Goal: Task Accomplishment & Management: Manage account settings

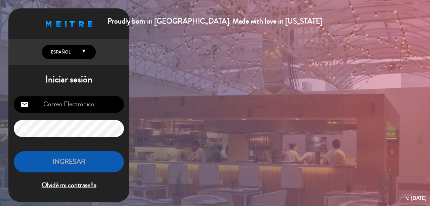
click at [89, 107] on input "email" at bounding box center [69, 104] width 110 height 17
type input "[EMAIL_ADDRESS][DOMAIN_NAME]"
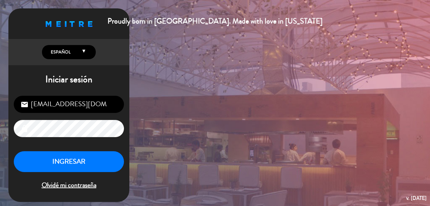
click at [81, 163] on button "INGRESAR" at bounding box center [69, 161] width 110 height 21
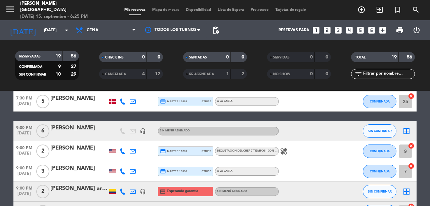
scroll to position [291, 0]
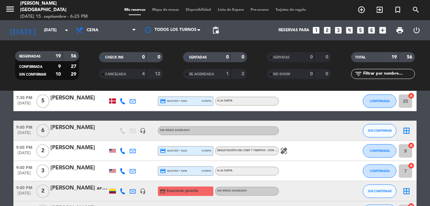
click at [406, 130] on icon "border_all" at bounding box center [406, 131] width 8 height 8
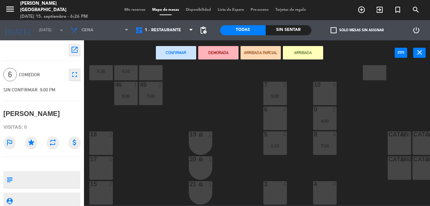
scroll to position [148, 0]
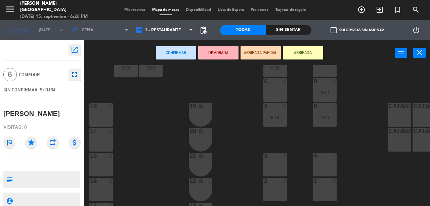
click at [101, 143] on div "17 5" at bounding box center [100, 139] width 23 height 23
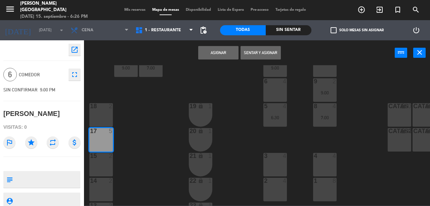
click at [100, 119] on div "18 2" at bounding box center [100, 114] width 23 height 23
click at [215, 52] on button "Asignar" at bounding box center [218, 52] width 40 height 13
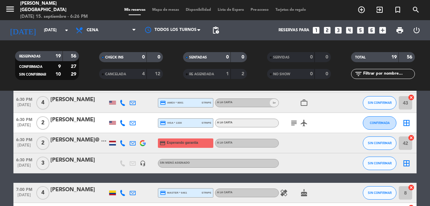
scroll to position [45, 0]
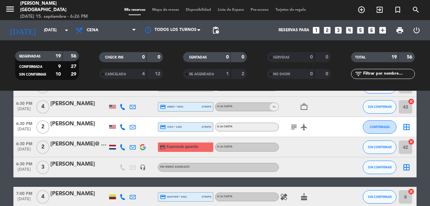
click at [405, 168] on icon "border_all" at bounding box center [406, 167] width 8 height 8
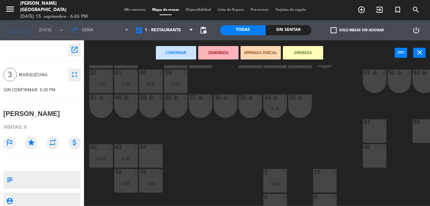
scroll to position [32, 0]
click at [378, 161] on div "48 4" at bounding box center [373, 155] width 23 height 23
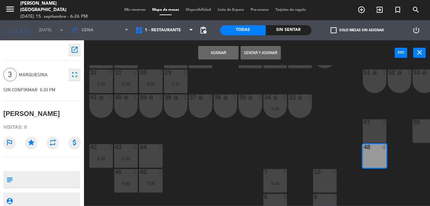
click at [217, 53] on button "Asignar" at bounding box center [218, 52] width 40 height 13
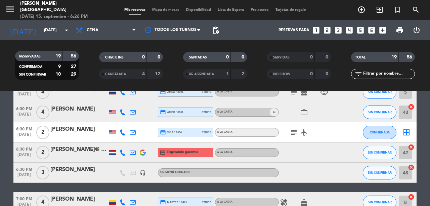
scroll to position [39, 0]
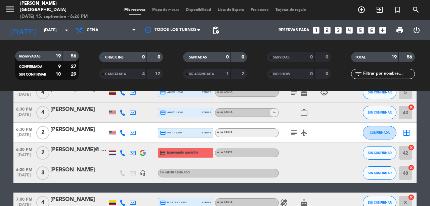
click at [144, 170] on icon "headset_mic" at bounding box center [143, 173] width 6 height 6
click at [143, 173] on icon "headset_mic" at bounding box center [143, 173] width 6 height 6
click at [140, 172] on icon "headset_mic" at bounding box center [143, 173] width 6 height 6
click at [140, 173] on icon "headset_mic" at bounding box center [143, 173] width 6 height 6
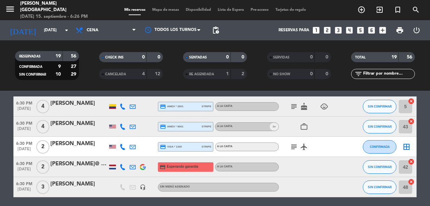
scroll to position [29, 0]
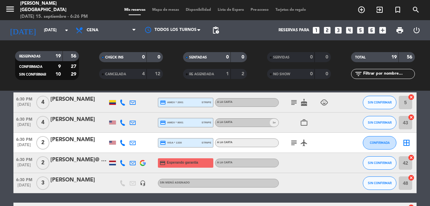
click at [404, 144] on icon "border_all" at bounding box center [406, 143] width 8 height 8
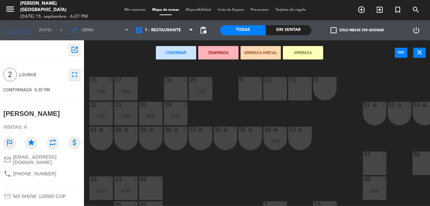
click at [9, 12] on icon "menu" at bounding box center [10, 9] width 10 height 10
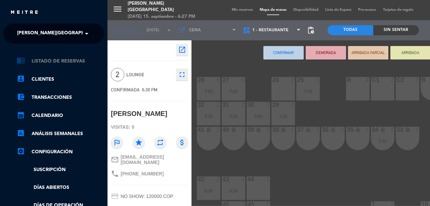
click at [78, 63] on link "chrome_reader_mode Listado de Reservas" at bounding box center [60, 61] width 87 height 8
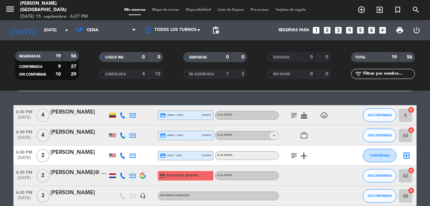
scroll to position [16, 0]
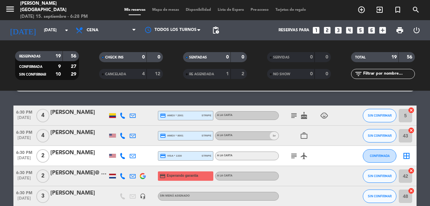
click at [324, 115] on icon "child_care" at bounding box center [324, 115] width 8 height 8
click at [304, 116] on icon "cake" at bounding box center [304, 115] width 8 height 8
click at [292, 114] on icon "subject" at bounding box center [294, 115] width 8 height 8
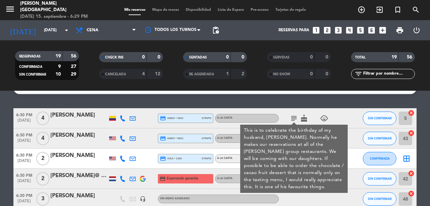
scroll to position [13, 0]
click at [295, 119] on icon "subject" at bounding box center [294, 118] width 8 height 8
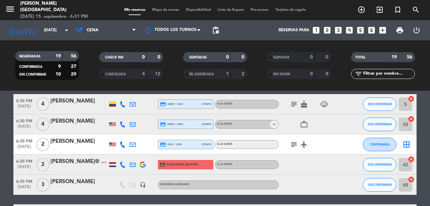
scroll to position [33, 0]
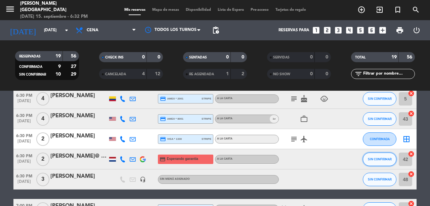
click at [381, 159] on span "SIN CONFIRMAR" at bounding box center [379, 159] width 24 height 4
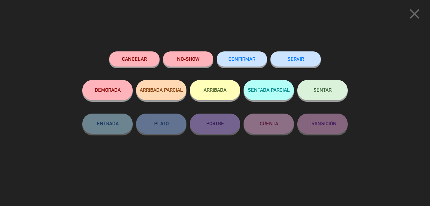
scroll to position [360, 0]
click at [328, 93] on span "SENTAR" at bounding box center [322, 90] width 18 height 6
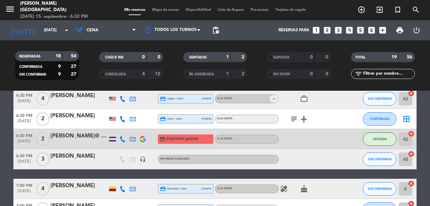
scroll to position [0, 0]
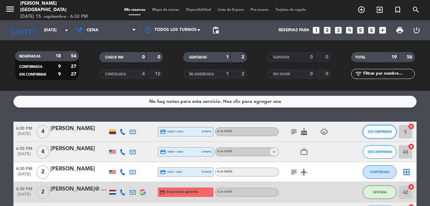
click at [382, 132] on span "SIN CONFIRMAR" at bounding box center [379, 132] width 24 height 4
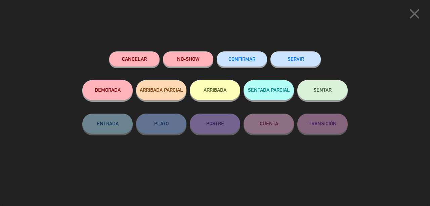
click at [323, 87] on button "SENTAR" at bounding box center [322, 90] width 50 height 20
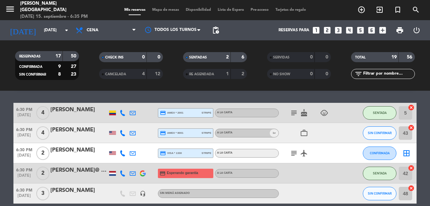
scroll to position [18, 0]
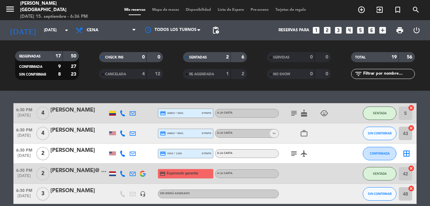
click at [71, 133] on div "[PERSON_NAME]" at bounding box center [78, 130] width 57 height 9
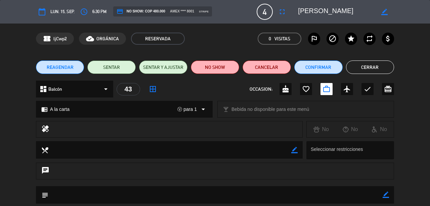
click at [282, 13] on icon "fullscreen" at bounding box center [282, 12] width 8 height 8
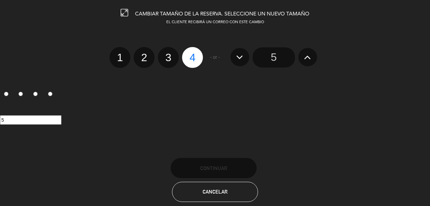
click at [168, 55] on label "3" at bounding box center [168, 57] width 21 height 21
click at [168, 54] on input "3" at bounding box center [167, 51] width 4 height 4
radio input "true"
radio input "false"
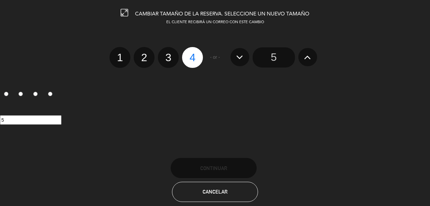
radio input "false"
radio input "true"
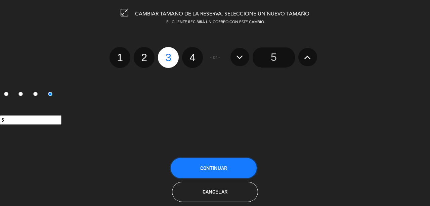
click at [218, 173] on button "Continuar" at bounding box center [213, 168] width 86 height 20
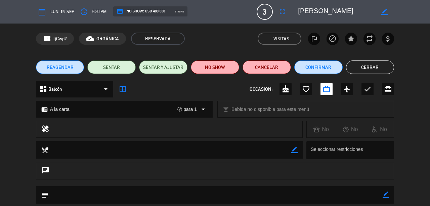
click at [373, 64] on button "Cerrar" at bounding box center [370, 66] width 48 height 13
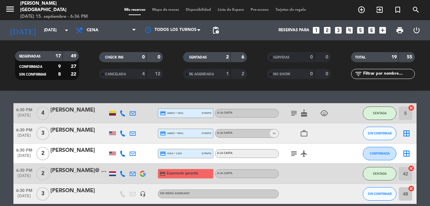
click at [407, 135] on icon "border_all" at bounding box center [406, 133] width 8 height 8
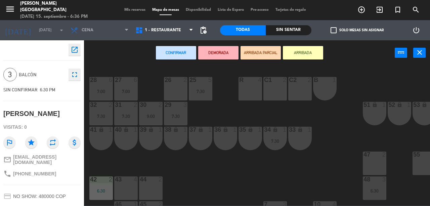
click at [125, 183] on div "43 4" at bounding box center [125, 179] width 23 height 7
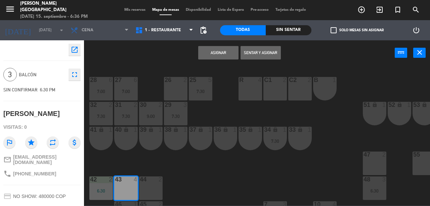
click at [219, 53] on button "Asignar" at bounding box center [218, 52] width 40 height 13
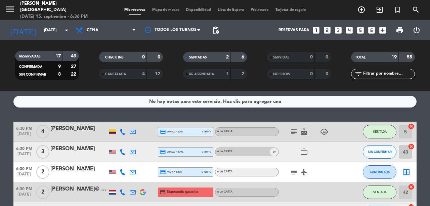
click at [373, 145] on button "SIN CONFIRMAR" at bounding box center [379, 151] width 34 height 13
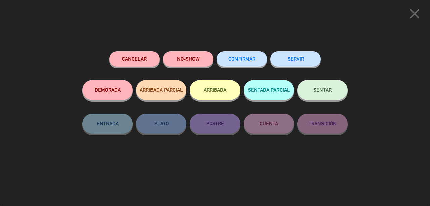
click at [335, 91] on button "SENTAR" at bounding box center [322, 90] width 50 height 20
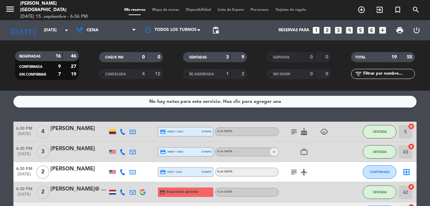
click at [407, 172] on icon "border_all" at bounding box center [406, 172] width 8 height 8
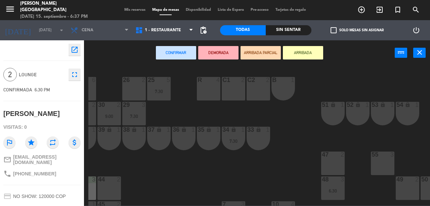
scroll to position [0, 46]
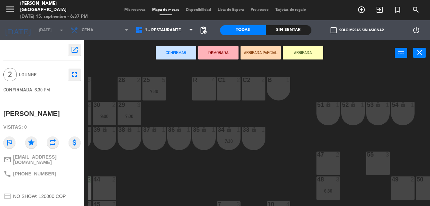
click at [399, 187] on div "49 2" at bounding box center [402, 187] width 23 height 23
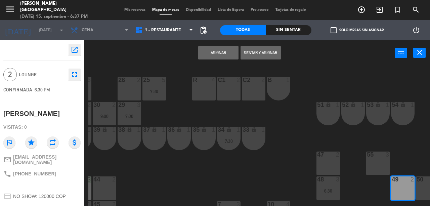
click at [213, 55] on button "Asignar" at bounding box center [218, 52] width 40 height 13
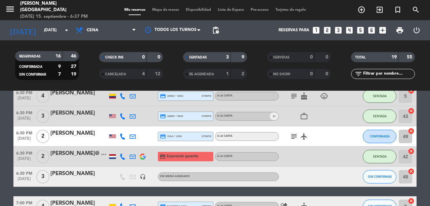
scroll to position [36, 0]
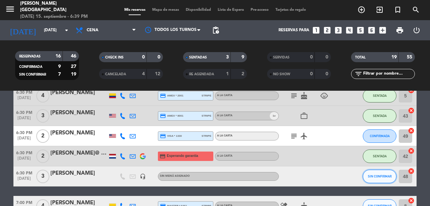
click at [379, 176] on span "SIN CONFIRMAR" at bounding box center [379, 176] width 24 height 4
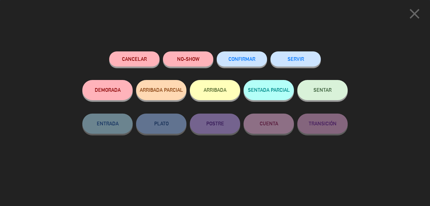
click at [323, 93] on span "SENTAR" at bounding box center [322, 90] width 18 height 6
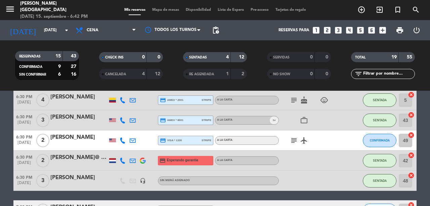
scroll to position [31, 0]
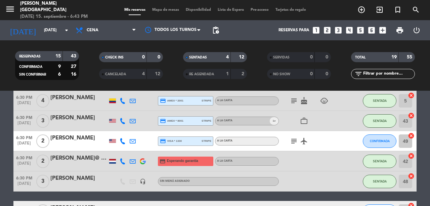
click at [371, 143] on button "CONFIRMADA" at bounding box center [379, 140] width 34 height 13
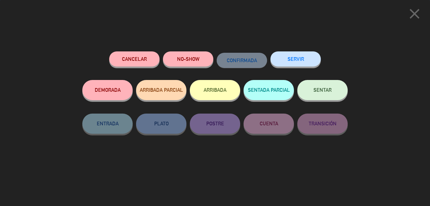
click at [321, 87] on button "SENTAR" at bounding box center [322, 90] width 50 height 20
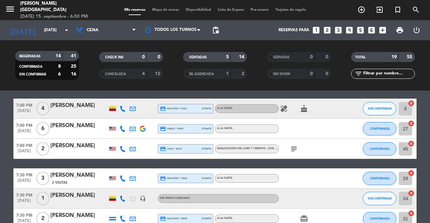
scroll to position [133, 0]
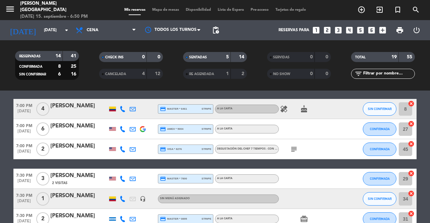
click at [381, 10] on icon "exit_to_app" at bounding box center [379, 10] width 8 height 8
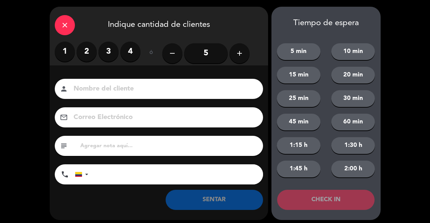
click at [83, 52] on label "2" at bounding box center [87, 52] width 20 height 20
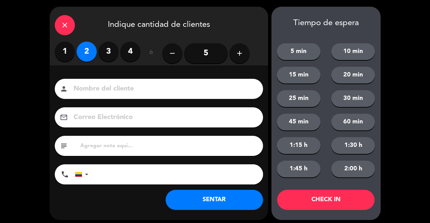
click at [97, 88] on input at bounding box center [163, 89] width 181 height 12
type input "SR EXT"
click at [187, 198] on button "SENTAR" at bounding box center [213, 200] width 97 height 20
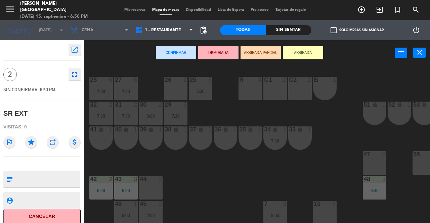
click at [174, 90] on div "26 2" at bounding box center [175, 88] width 23 height 23
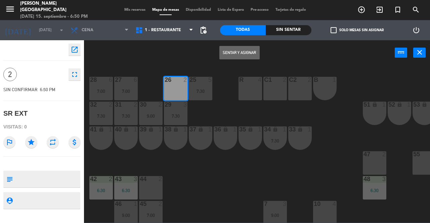
click at [246, 52] on button "Sentar y Asignar" at bounding box center [239, 52] width 40 height 13
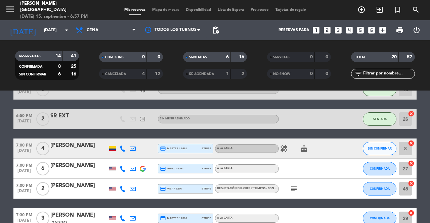
scroll to position [123, 0]
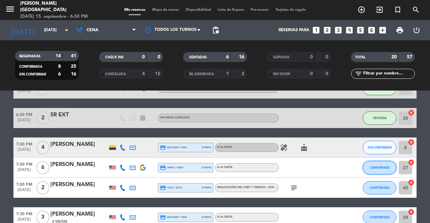
click at [378, 167] on span "CONFIRMADA" at bounding box center [379, 168] width 20 height 4
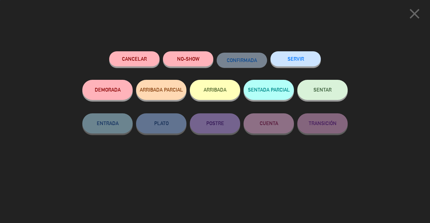
click at [321, 89] on span "SENTAR" at bounding box center [322, 90] width 18 height 6
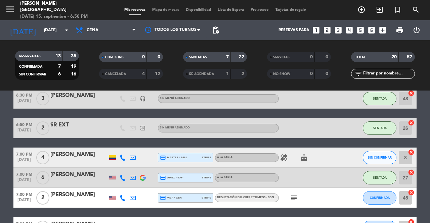
scroll to position [111, 0]
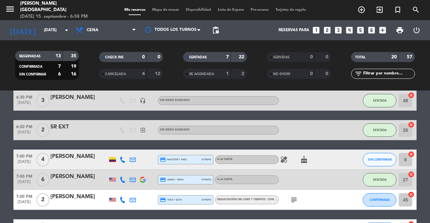
click at [285, 162] on icon "healing" at bounding box center [284, 160] width 8 height 8
click at [287, 163] on icon "healing" at bounding box center [284, 160] width 8 height 8
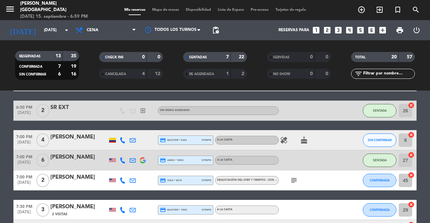
scroll to position [134, 0]
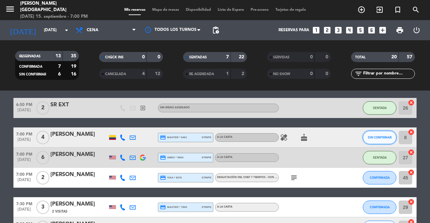
click at [379, 137] on span "SIN CONFIRMAR" at bounding box center [379, 138] width 24 height 4
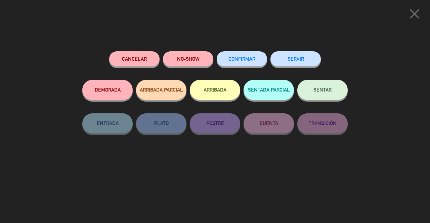
click at [316, 94] on button "SENTAR" at bounding box center [322, 90] width 50 height 20
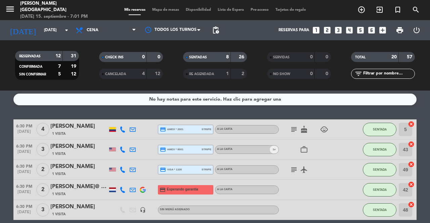
scroll to position [2, 0]
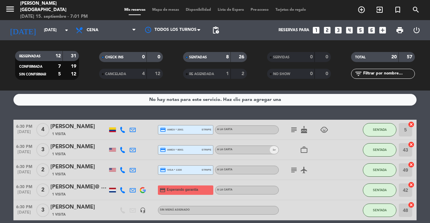
click at [376, 134] on button "SENTADA" at bounding box center [379, 129] width 34 height 13
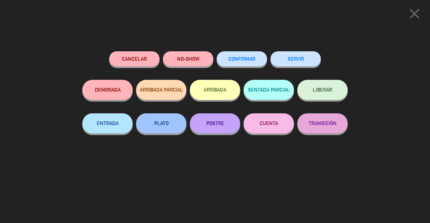
click at [293, 57] on button "SERVIR" at bounding box center [295, 58] width 50 height 15
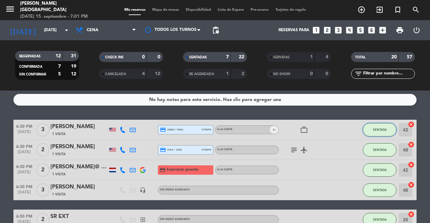
click at [380, 130] on span "SENTADA" at bounding box center [379, 130] width 14 height 4
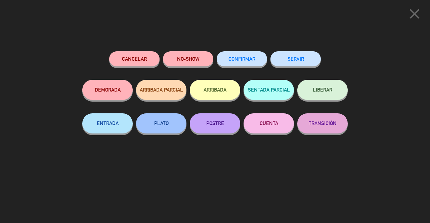
click at [299, 61] on button "SERVIR" at bounding box center [295, 58] width 50 height 15
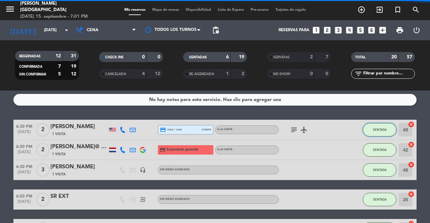
click at [375, 130] on span "SENTADA" at bounding box center [379, 130] width 14 height 4
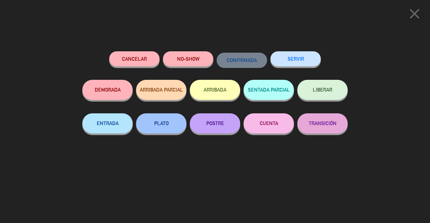
click at [301, 61] on button "SERVIR" at bounding box center [295, 58] width 50 height 15
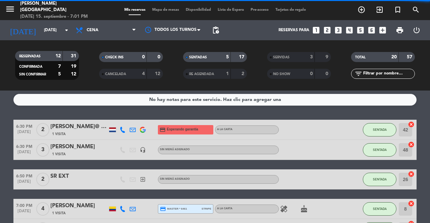
click at [384, 131] on span "SENTADA" at bounding box center [379, 130] width 14 height 4
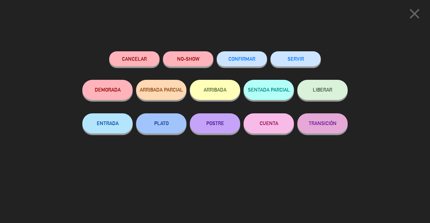
click at [303, 59] on button "SERVIR" at bounding box center [295, 58] width 50 height 15
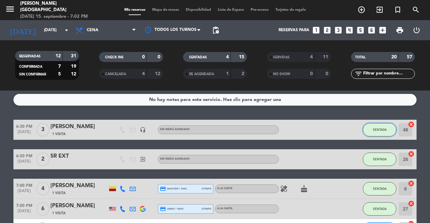
click at [380, 128] on span "SENTADA" at bounding box center [379, 130] width 14 height 4
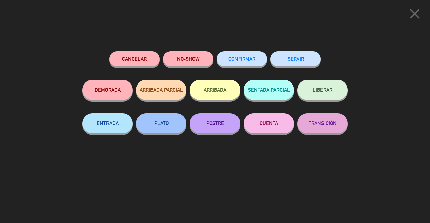
click at [293, 59] on button "SERVIR" at bounding box center [295, 58] width 50 height 15
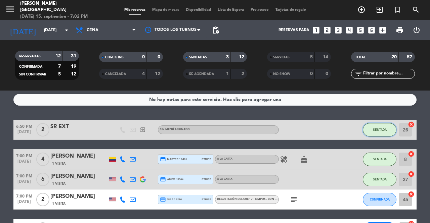
click at [378, 130] on span "SENTADA" at bounding box center [379, 130] width 14 height 4
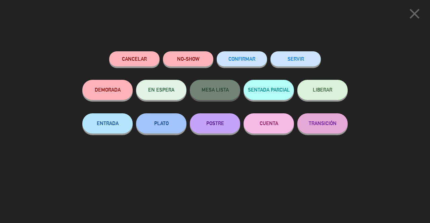
click at [300, 61] on button "SERVIR" at bounding box center [295, 58] width 50 height 15
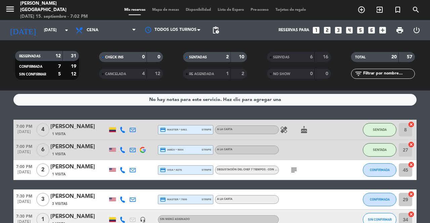
click at [376, 130] on span "SENTADA" at bounding box center [379, 130] width 14 height 4
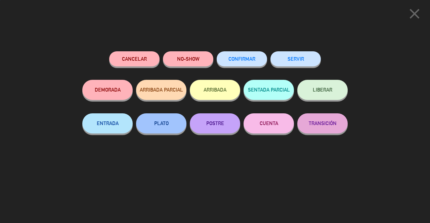
click at [300, 64] on button "SERVIR" at bounding box center [295, 58] width 50 height 15
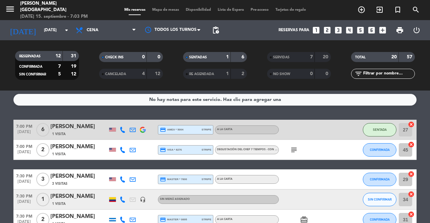
click at [383, 134] on button "SENTADA" at bounding box center [379, 129] width 34 height 13
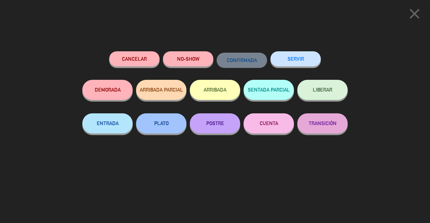
click at [305, 59] on button "SERVIR" at bounding box center [295, 58] width 50 height 15
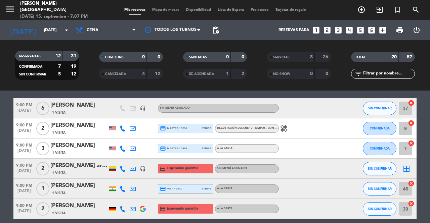
scroll to position [162, 0]
click at [65, 28] on icon "arrow_drop_down" at bounding box center [66, 30] width 8 height 8
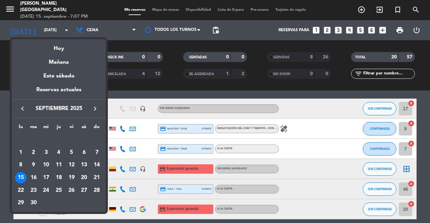
click at [94, 108] on icon "keyboard_arrow_right" at bounding box center [95, 109] width 8 height 8
click at [96, 106] on icon "keyboard_arrow_right" at bounding box center [95, 109] width 8 height 8
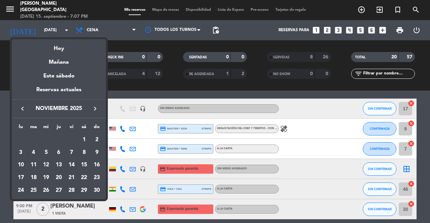
click at [22, 109] on icon "keyboard_arrow_left" at bounding box center [22, 109] width 8 height 8
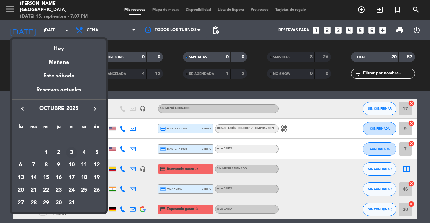
click at [73, 151] on div "3" at bounding box center [71, 152] width 11 height 11
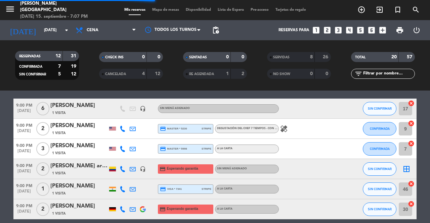
scroll to position [0, 0]
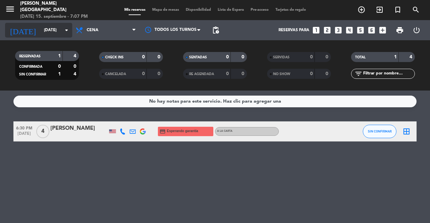
click at [65, 27] on icon "arrow_drop_down" at bounding box center [66, 30] width 8 height 8
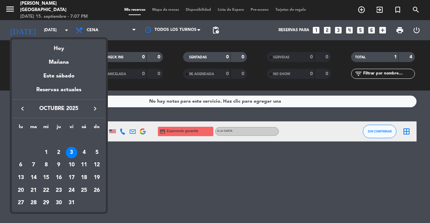
click at [22, 106] on icon "keyboard_arrow_left" at bounding box center [22, 109] width 8 height 8
click at [19, 178] on div "15" at bounding box center [20, 177] width 11 height 11
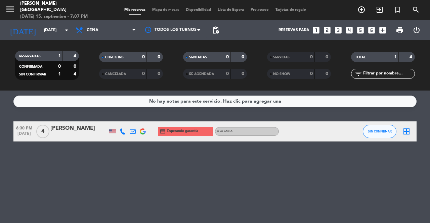
type input "[DATE]"
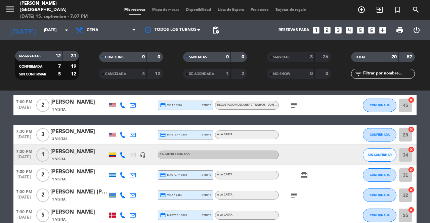
scroll to position [28, 0]
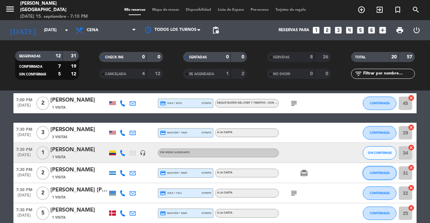
click at [384, 173] on span "CONFIRMADA" at bounding box center [379, 173] width 20 height 4
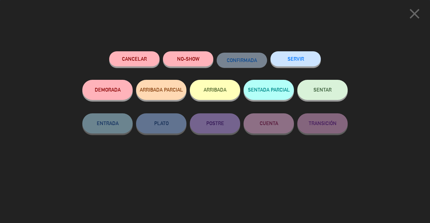
click at [320, 89] on span "SENTAR" at bounding box center [322, 90] width 18 height 6
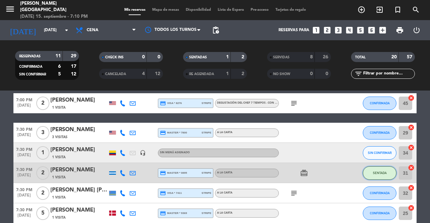
click at [380, 173] on span "SENTADA" at bounding box center [379, 173] width 14 height 4
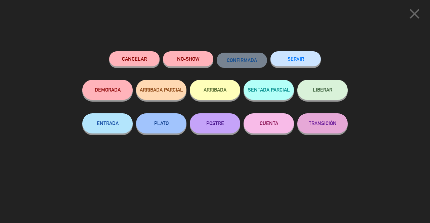
click at [380, 173] on div "close Cancelar NO-SHOW CONFIRMADA SERVIR DEMORADA ARRIBADA PARCIAL ARRIBADA SEN…" at bounding box center [215, 111] width 430 height 223
click at [416, 11] on icon "close" at bounding box center [414, 13] width 17 height 17
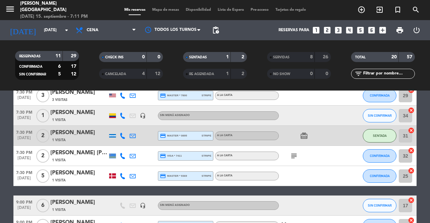
scroll to position [65, 0]
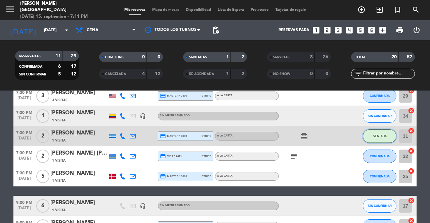
click at [375, 140] on button "SENTADA" at bounding box center [379, 136] width 34 height 13
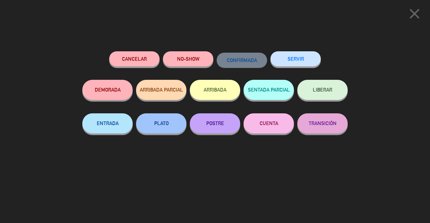
click at [296, 61] on button "SERVIR" at bounding box center [295, 58] width 50 height 15
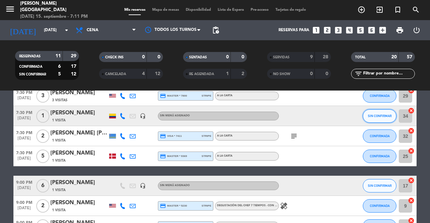
click at [374, 117] on span "SIN CONFIRMAR" at bounding box center [379, 116] width 24 height 4
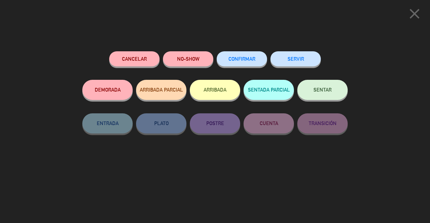
click at [301, 59] on button "SERVIR" at bounding box center [295, 58] width 50 height 15
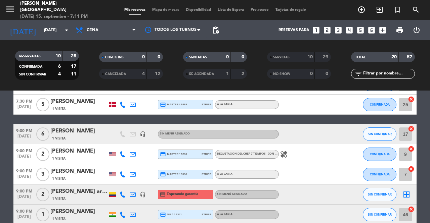
scroll to position [0, 0]
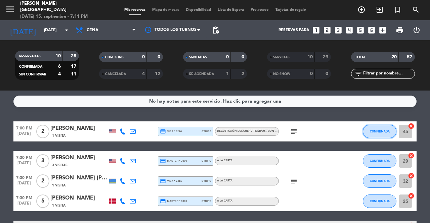
click at [379, 134] on button "CONFIRMADA" at bounding box center [379, 131] width 34 height 13
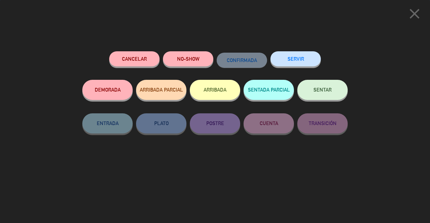
click at [322, 90] on span "SENTAR" at bounding box center [322, 90] width 18 height 6
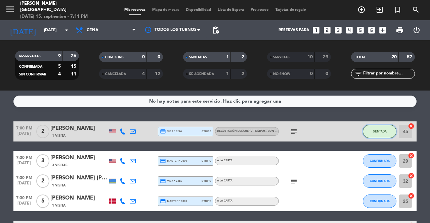
click at [380, 132] on span "SENTADA" at bounding box center [379, 132] width 14 height 4
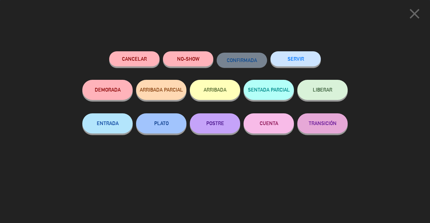
click at [303, 58] on button "SERVIR" at bounding box center [295, 58] width 50 height 15
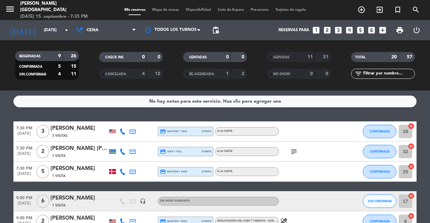
scroll to position [0, 0]
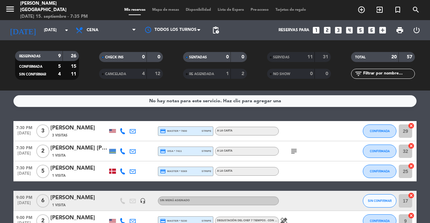
click at [300, 57] on div "11" at bounding box center [305, 57] width 13 height 8
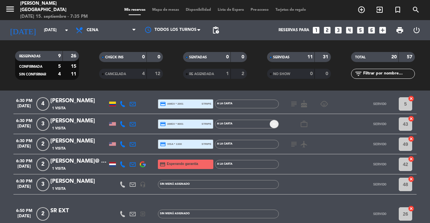
scroll to position [0, 0]
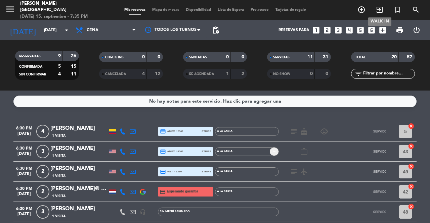
click at [379, 8] on icon "exit_to_app" at bounding box center [379, 10] width 8 height 8
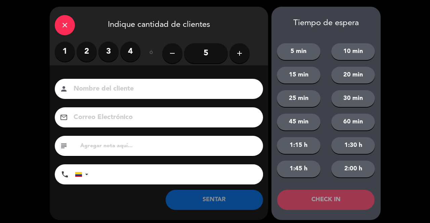
click at [64, 51] on label "1" at bounding box center [65, 52] width 20 height 20
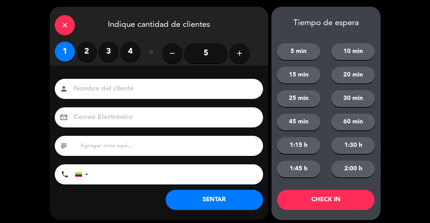
click at [88, 92] on input at bounding box center [163, 89] width 181 height 12
type input "SR LOC"
click at [184, 197] on button "SENTAR" at bounding box center [213, 200] width 97 height 20
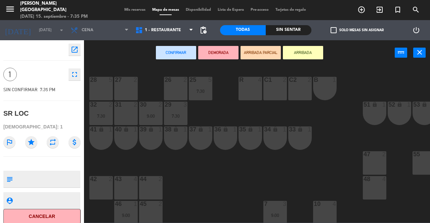
click at [220, 136] on div "36 lock 1" at bounding box center [224, 138] width 23 height 23
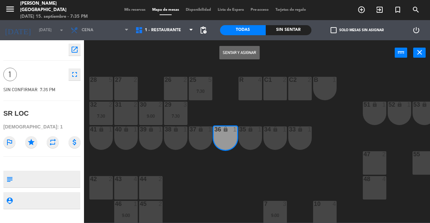
click at [235, 51] on button "Sentar y Asignar" at bounding box center [239, 52] width 40 height 13
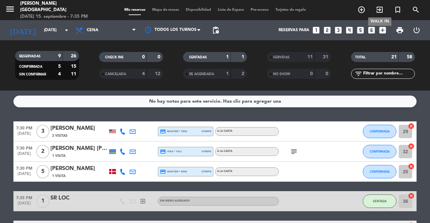
click at [379, 10] on icon "exit_to_app" at bounding box center [379, 10] width 8 height 8
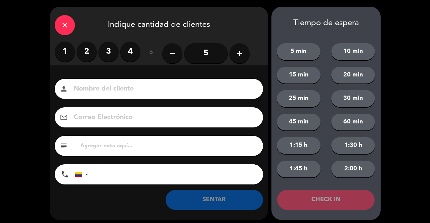
click at [70, 52] on label "1" at bounding box center [65, 52] width 20 height 20
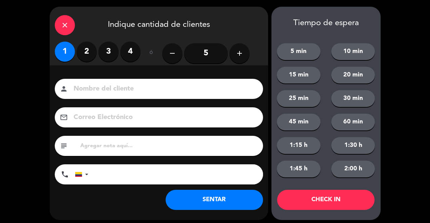
click at [95, 87] on input at bounding box center [163, 89] width 181 height 12
type input "e"
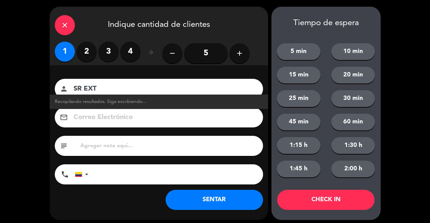
type input "SR EXT"
click at [214, 202] on button "SENTAR" at bounding box center [213, 200] width 97 height 20
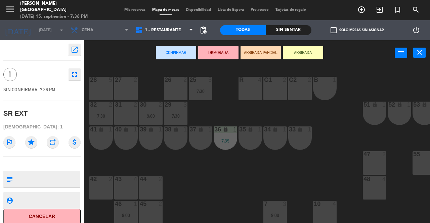
click at [196, 136] on div "37 lock 1" at bounding box center [200, 138] width 23 height 23
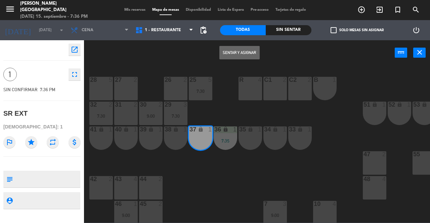
click at [240, 46] on button "Sentar y Asignar" at bounding box center [239, 52] width 40 height 13
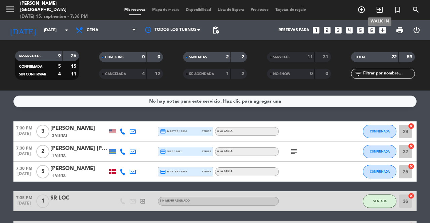
click at [383, 10] on span "exit_to_app" at bounding box center [379, 9] width 18 height 11
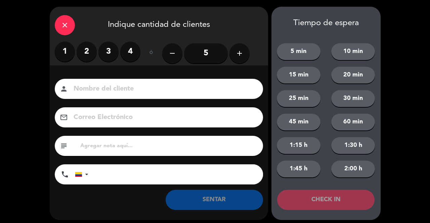
click at [84, 53] on label "2" at bounding box center [87, 52] width 20 height 20
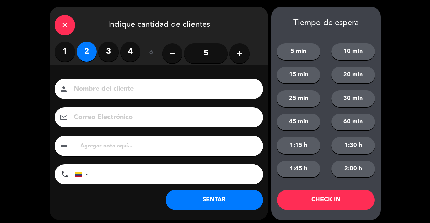
click at [103, 91] on input at bounding box center [163, 89] width 181 height 12
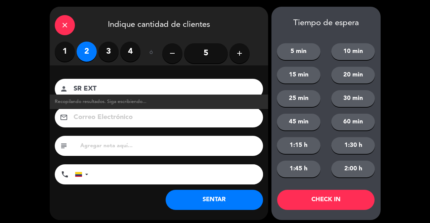
type input "SR EXT"
click at [206, 200] on button "SENTAR" at bounding box center [213, 200] width 97 height 20
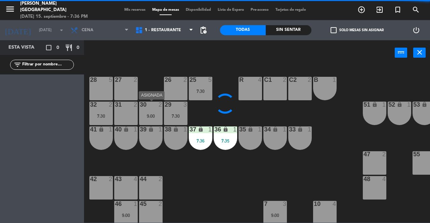
click at [147, 108] on div "30 2 9:00" at bounding box center [150, 113] width 23 height 23
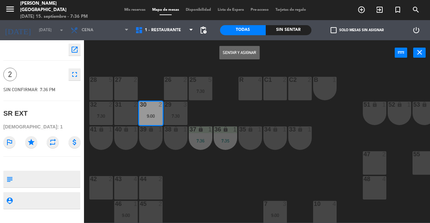
click at [232, 54] on button "Sentar y Asignar" at bounding box center [239, 52] width 40 height 13
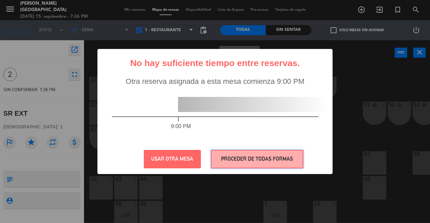
click at [236, 157] on button "PROCEDER DE TODAS FORMAS" at bounding box center [257, 159] width 92 height 18
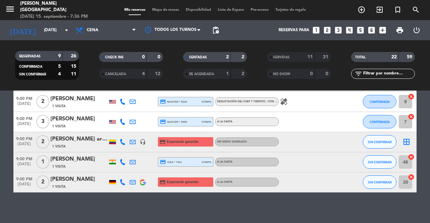
scroll to position [259, 0]
click at [409, 176] on icon "cancel" at bounding box center [410, 177] width 7 height 7
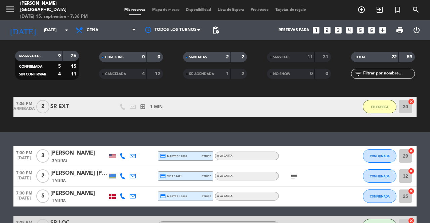
scroll to position [40, 0]
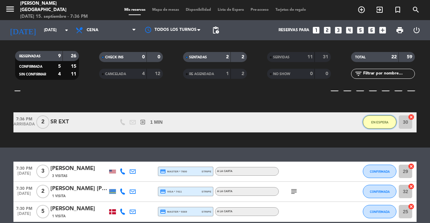
click at [389, 121] on button "EN ESPERA" at bounding box center [379, 121] width 34 height 13
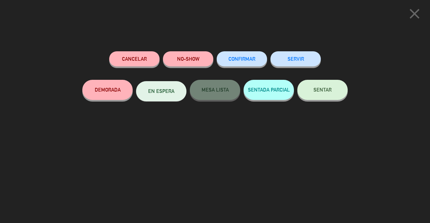
click at [313, 87] on button "SENTAR" at bounding box center [322, 90] width 50 height 20
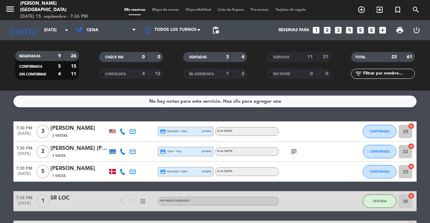
scroll to position [0, 0]
click at [383, 171] on span "CONFIRMADA" at bounding box center [379, 172] width 20 height 4
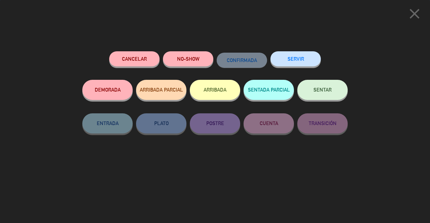
click at [319, 86] on button "SENTAR" at bounding box center [322, 90] width 50 height 20
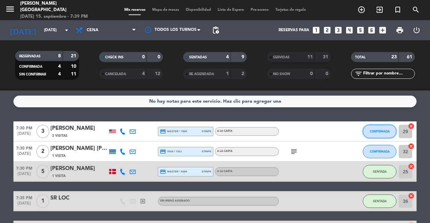
click at [381, 133] on button "CONFIRMADA" at bounding box center [379, 131] width 34 height 13
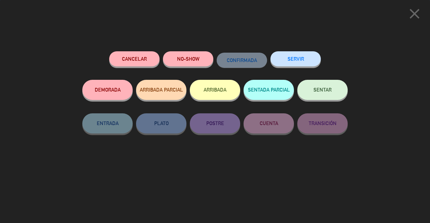
click at [373, 86] on div "close Cancelar NO-SHOW CONFIRMADA SERVIR DEMORADA ARRIBADA PARCIAL ARRIBADA SEN…" at bounding box center [215, 111] width 430 height 223
click at [413, 15] on icon "close" at bounding box center [414, 13] width 17 height 17
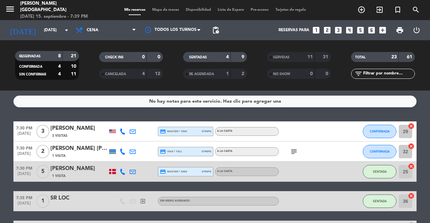
click at [412, 128] on icon "cancel" at bounding box center [410, 126] width 7 height 7
click at [406, 131] on icon "border_all" at bounding box center [406, 132] width 8 height 8
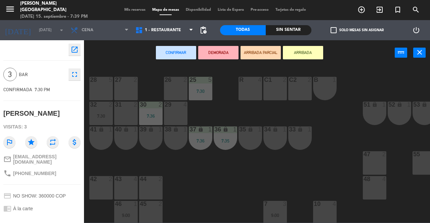
scroll to position [0, 61]
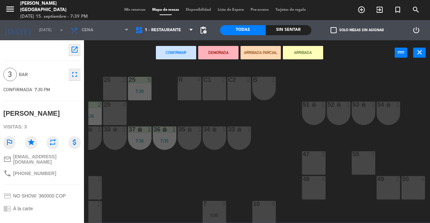
click at [418, 182] on div "50 4" at bounding box center [412, 179] width 23 height 7
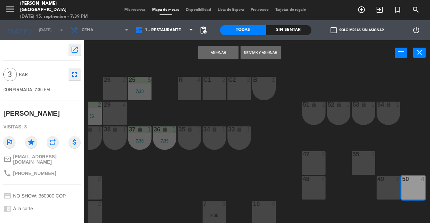
click at [224, 53] on button "Asignar" at bounding box center [218, 52] width 40 height 13
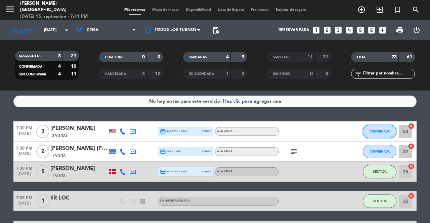
click at [377, 133] on span "CONFIRMADA" at bounding box center [379, 132] width 20 height 4
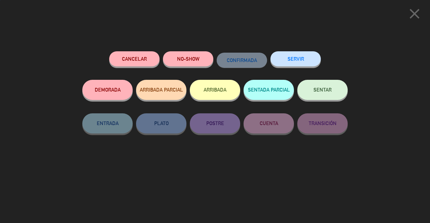
click at [330, 86] on button "SENTAR" at bounding box center [322, 90] width 50 height 20
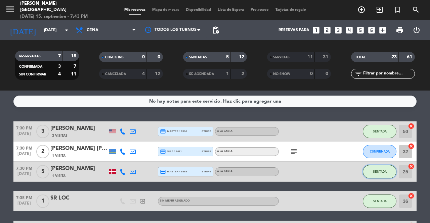
click at [379, 170] on span "SENTADA" at bounding box center [379, 172] width 14 height 4
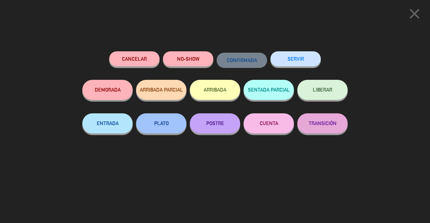
click at [296, 60] on button "SERVIR" at bounding box center [295, 58] width 50 height 15
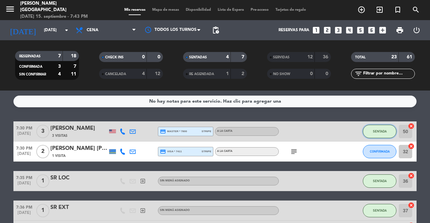
click at [383, 132] on span "SENTADA" at bounding box center [379, 132] width 14 height 4
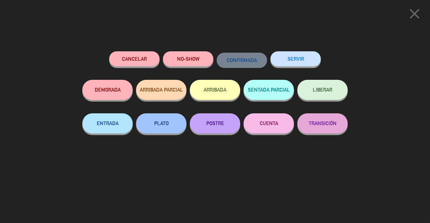
click at [308, 59] on button "SERVIR" at bounding box center [295, 58] width 50 height 15
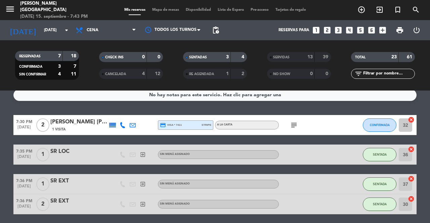
scroll to position [5, 0]
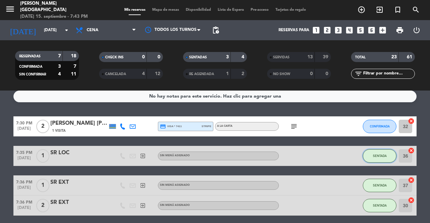
click at [382, 157] on span "SENTADA" at bounding box center [379, 156] width 14 height 4
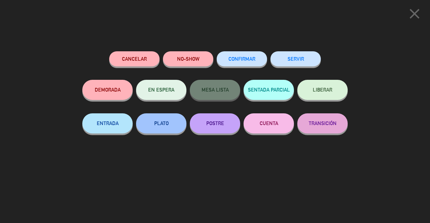
click at [297, 62] on button "SERVIR" at bounding box center [295, 58] width 50 height 15
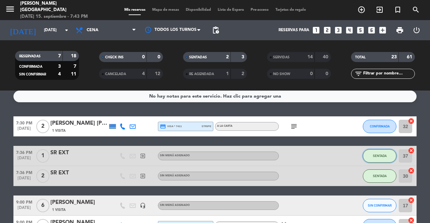
click at [383, 157] on span "SENTADA" at bounding box center [379, 156] width 14 height 4
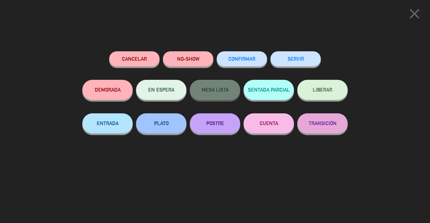
click at [302, 54] on button "SERVIR" at bounding box center [295, 58] width 50 height 15
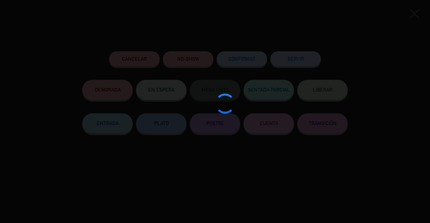
click at [302, 54] on div at bounding box center [215, 111] width 430 height 223
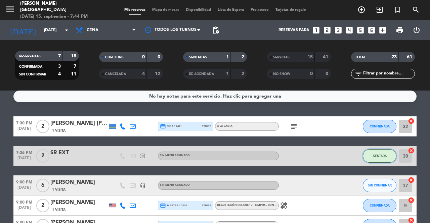
click at [379, 153] on button "SENTADA" at bounding box center [379, 155] width 34 height 13
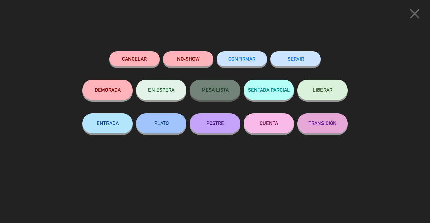
click at [298, 59] on button "SERVIR" at bounding box center [295, 58] width 50 height 15
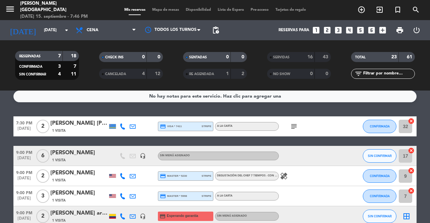
click at [298, 59] on div "SERVIDAS" at bounding box center [283, 57] width 31 height 8
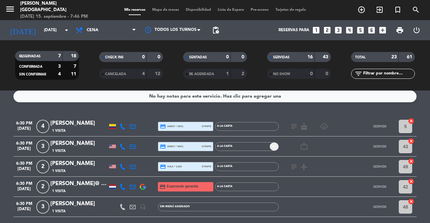
click at [274, 59] on span "SERVIDAS" at bounding box center [281, 57] width 16 height 3
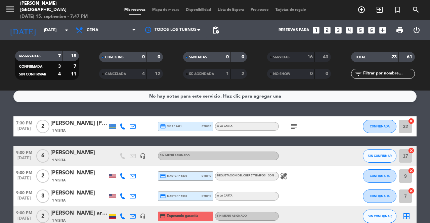
click at [121, 128] on icon at bounding box center [122, 126] width 6 height 6
click at [6, 137] on bookings-row "7:30 PM [DATE] 2 [PERSON_NAME] [PERSON_NAME] 1 Visita [PHONE_NUMBER] Copiar con…" at bounding box center [215, 191] width 430 height 150
click at [22, 131] on span "[DATE]" at bounding box center [23, 131] width 21 height 8
click at [68, 128] on div "[PERSON_NAME] [PERSON_NAME]" at bounding box center [78, 123] width 57 height 9
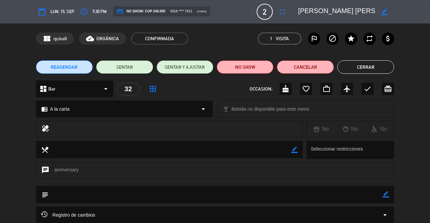
click at [96, 14] on span "7:30 PM" at bounding box center [99, 11] width 14 height 7
click at [89, 13] on button "access_time" at bounding box center [84, 12] width 12 height 12
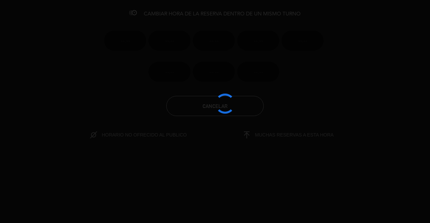
click at [89, 13] on div at bounding box center [215, 111] width 430 height 223
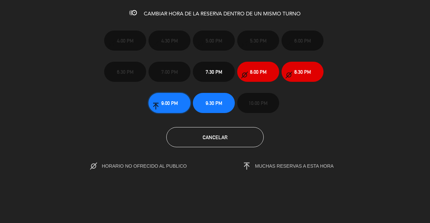
click at [160, 100] on button "9:00 PM" at bounding box center [169, 103] width 42 height 20
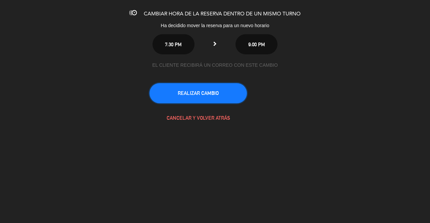
click at [209, 90] on button "REALIZAR CAMBIO" at bounding box center [197, 93] width 97 height 20
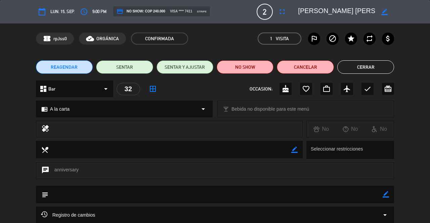
click at [364, 65] on button "Cerrar" at bounding box center [365, 66] width 57 height 13
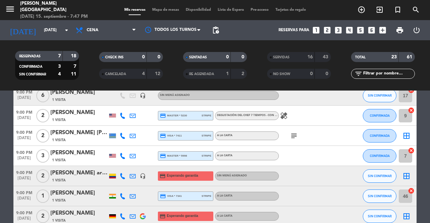
scroll to position [36, 0]
click at [405, 137] on icon "border_all" at bounding box center [406, 136] width 8 height 8
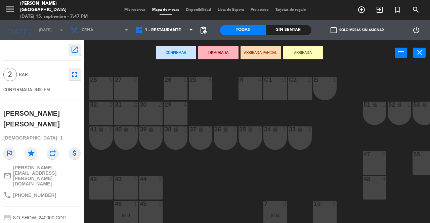
click at [107, 109] on div "32 2" at bounding box center [100, 113] width 23 height 23
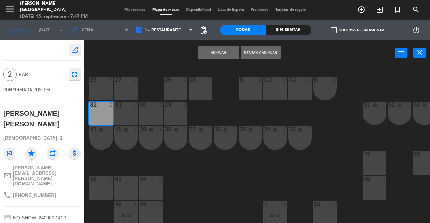
click at [214, 57] on button "Asignar" at bounding box center [218, 52] width 40 height 13
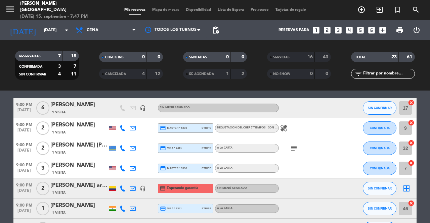
scroll to position [23, 0]
click at [411, 122] on icon "cancel" at bounding box center [410, 123] width 7 height 7
click at [406, 126] on icon "border_all" at bounding box center [406, 128] width 8 height 8
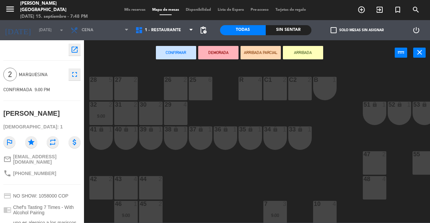
click at [104, 185] on div "42 2" at bounding box center [100, 187] width 23 height 23
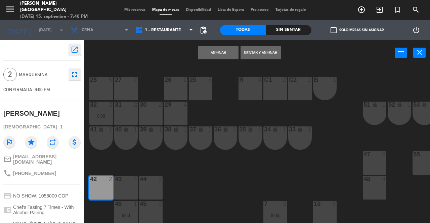
click at [207, 52] on button "Asignar" at bounding box center [218, 52] width 40 height 13
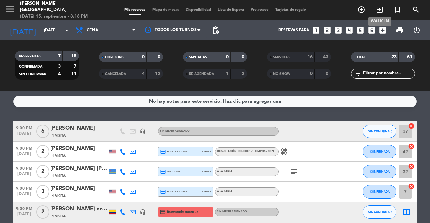
click at [379, 10] on icon "exit_to_app" at bounding box center [379, 10] width 8 height 8
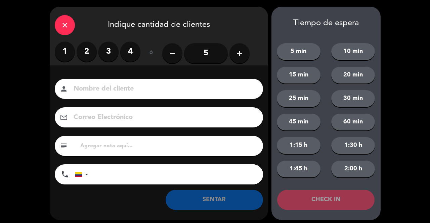
click at [110, 53] on label "3" at bounding box center [108, 52] width 20 height 20
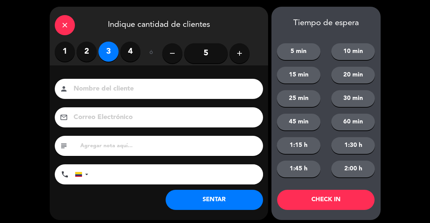
click at [102, 87] on input at bounding box center [163, 89] width 181 height 12
type input "SR EXT"
click at [217, 196] on button "SENTAR" at bounding box center [213, 200] width 97 height 20
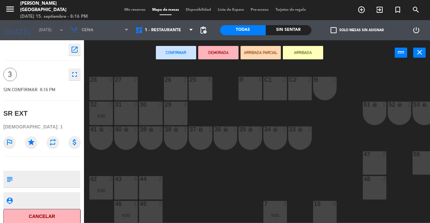
click at [182, 118] on div "29 4" at bounding box center [175, 113] width 23 height 23
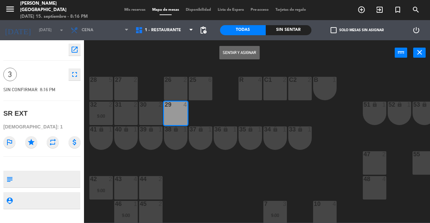
click at [242, 51] on button "Sentar y Asignar" at bounding box center [239, 52] width 40 height 13
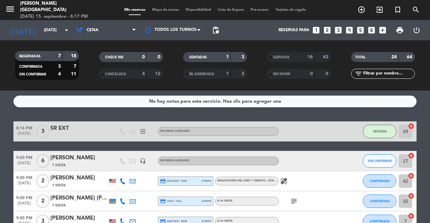
click at [310, 106] on div "No hay notas para este servicio. Haz clic para agregar una" at bounding box center [214, 102] width 403 height 12
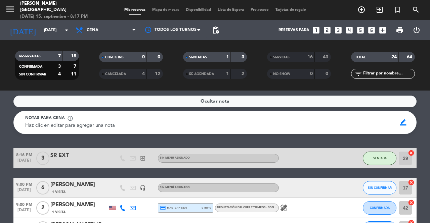
click at [333, 100] on div "Ocultar nota" at bounding box center [214, 102] width 403 height 12
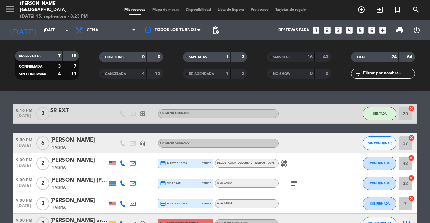
scroll to position [16, 0]
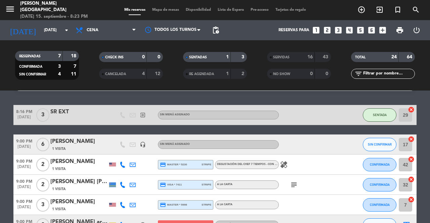
drag, startPoint x: 261, startPoint y: 210, endPoint x: 142, endPoint y: 128, distance: 144.9
click at [142, 128] on div "8:16 PM [DATE] 3 SR EXT exit_to_app Sin menú asignado SENTADA 29 cancel 9:00 PM…" at bounding box center [214, 190] width 403 height 170
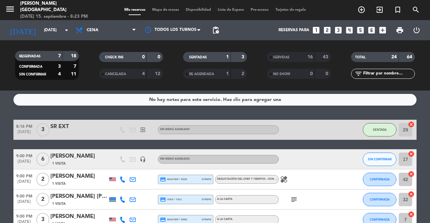
scroll to position [0, 0]
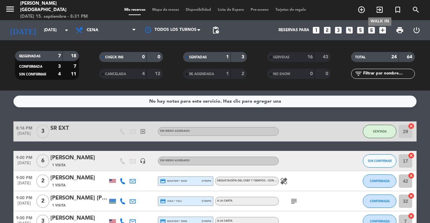
click at [379, 10] on icon "exit_to_app" at bounding box center [379, 10] width 8 height 8
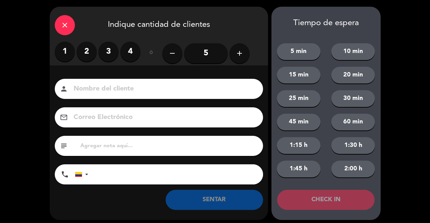
click at [79, 48] on label "2" at bounding box center [87, 52] width 20 height 20
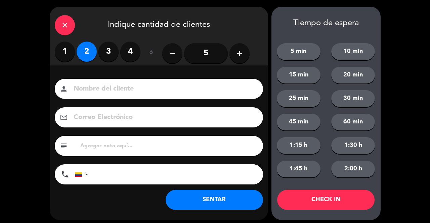
click at [95, 87] on input at bounding box center [163, 89] width 181 height 12
type input "SR EXT"
click at [201, 201] on button "SENTAR" at bounding box center [213, 200] width 97 height 20
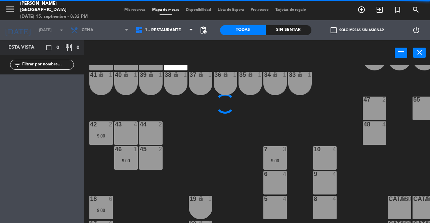
scroll to position [58, 0]
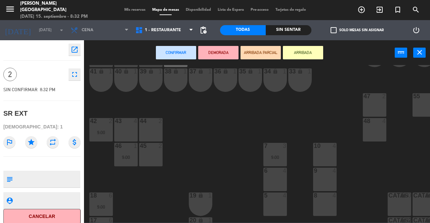
click at [325, 151] on div "10 4" at bounding box center [324, 154] width 23 height 23
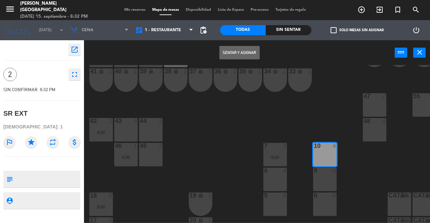
click at [244, 48] on button "Sentar y Asignar" at bounding box center [239, 52] width 40 height 13
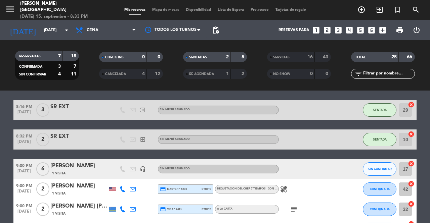
scroll to position [21, 0]
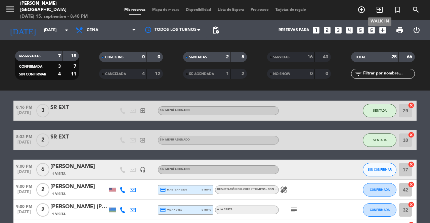
click at [384, 11] on span "exit_to_app" at bounding box center [379, 9] width 18 height 11
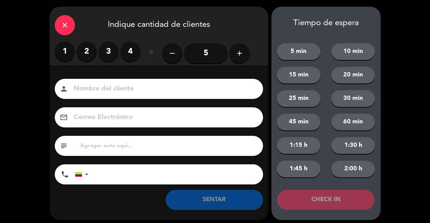
click at [91, 49] on label "2" at bounding box center [87, 52] width 20 height 20
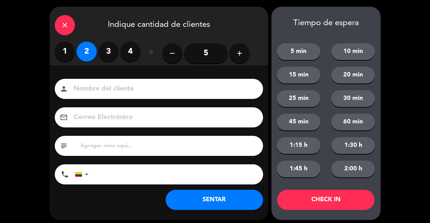
click at [97, 89] on input at bounding box center [163, 89] width 181 height 12
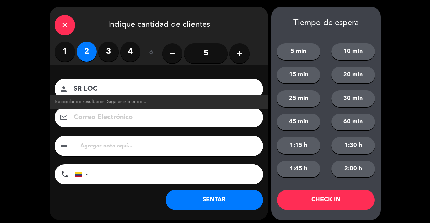
type input "SR LOC"
click at [196, 200] on button "SENTAR" at bounding box center [213, 200] width 97 height 20
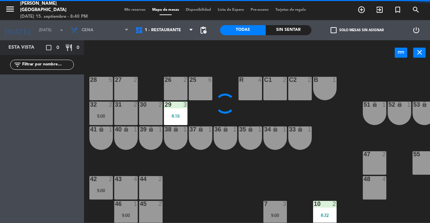
click at [160, 131] on div "1" at bounding box center [160, 130] width 4 height 6
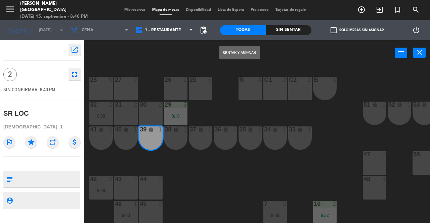
click at [231, 52] on button "Sentar y Asignar" at bounding box center [239, 52] width 40 height 13
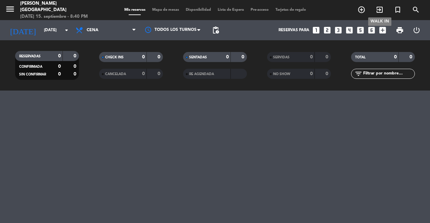
click at [379, 8] on icon "exit_to_app" at bounding box center [379, 10] width 8 height 8
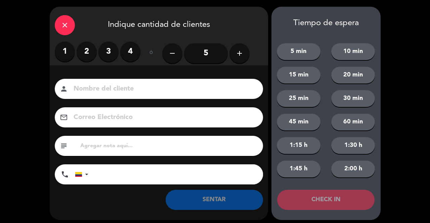
click at [111, 54] on label "3" at bounding box center [108, 52] width 20 height 20
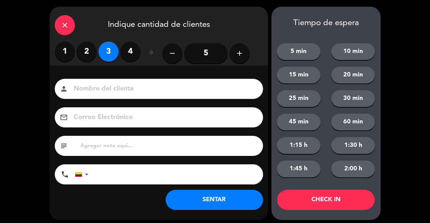
click at [119, 96] on div "person" at bounding box center [159, 89] width 208 height 20
click at [117, 89] on input at bounding box center [163, 89] width 181 height 12
type input "SR EXT"
click at [209, 197] on button "SENTAR" at bounding box center [213, 200] width 97 height 20
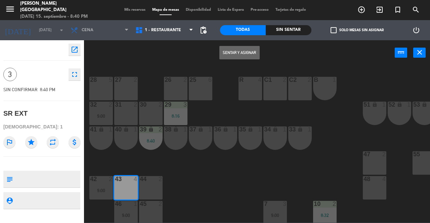
click at [234, 53] on button "Sentar y Asignar" at bounding box center [239, 52] width 40 height 13
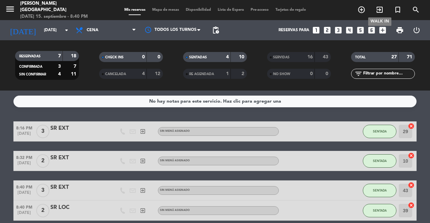
click at [378, 7] on icon "exit_to_app" at bounding box center [379, 10] width 8 height 8
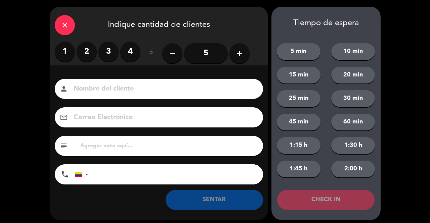
click at [86, 50] on label "2" at bounding box center [87, 52] width 20 height 20
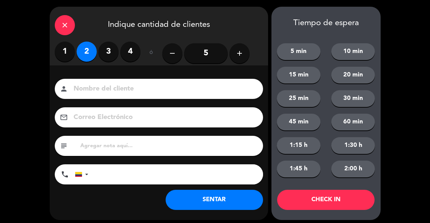
click at [102, 82] on div "person" at bounding box center [159, 89] width 208 height 20
click at [103, 84] on input at bounding box center [163, 89] width 181 height 12
click at [103, 87] on input at bounding box center [163, 89] width 181 height 12
type input "SR EXT"
click at [212, 199] on button "SENTAR" at bounding box center [213, 200] width 97 height 20
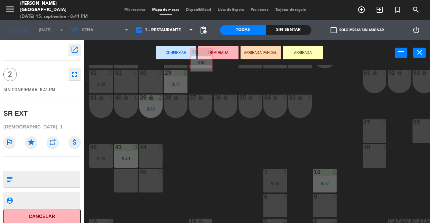
scroll to position [32, 0]
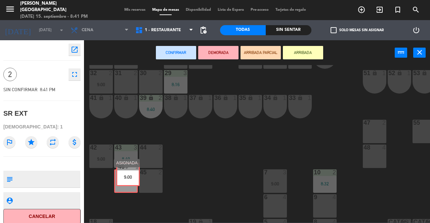
click at [128, 177] on div "46 1 9:00 46 1 9:00" at bounding box center [125, 180] width 23 height 23
click at [128, 177] on div "46 1 9:00" at bounding box center [125, 180] width 23 height 23
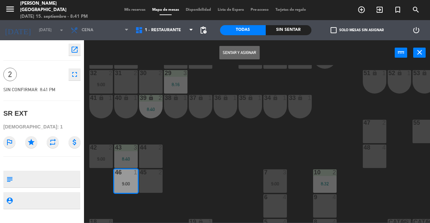
click at [234, 55] on button "Sentar y Asignar" at bounding box center [239, 52] width 40 height 13
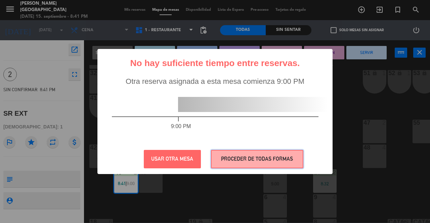
click at [254, 155] on button "PROCEDER DE TODAS FORMAS" at bounding box center [257, 159] width 92 height 18
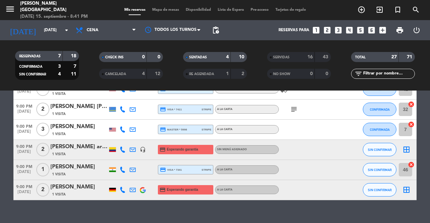
scroll to position [262, 0]
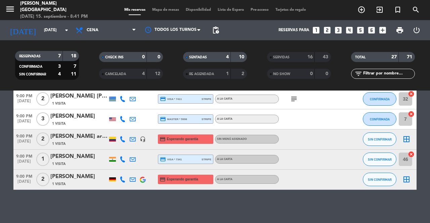
click at [411, 155] on icon "cancel" at bounding box center [410, 154] width 7 height 7
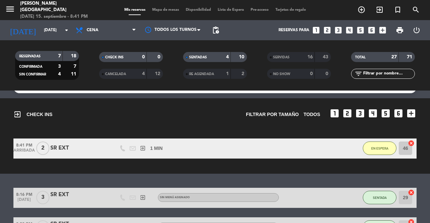
scroll to position [0, 0]
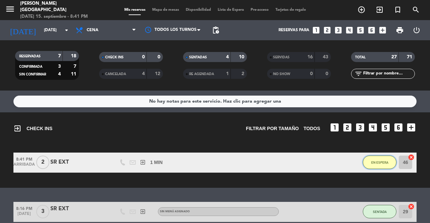
click at [374, 163] on span "EN ESPERA" at bounding box center [379, 163] width 17 height 4
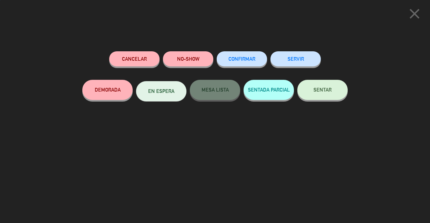
click at [327, 92] on span "SENTAR" at bounding box center [322, 90] width 18 height 6
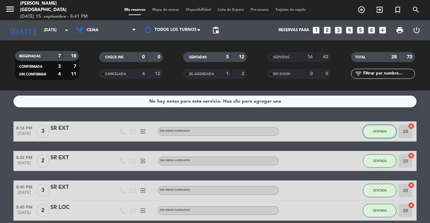
click at [382, 133] on span "SENTADA" at bounding box center [379, 132] width 14 height 4
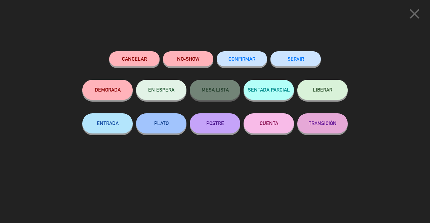
click at [293, 58] on button "SERVIR" at bounding box center [295, 58] width 50 height 15
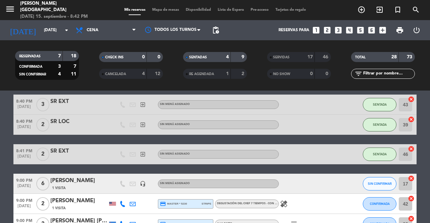
scroll to position [32, 0]
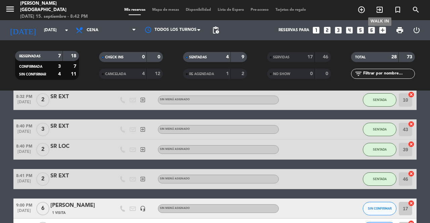
click at [381, 8] on icon "exit_to_app" at bounding box center [379, 10] width 8 height 8
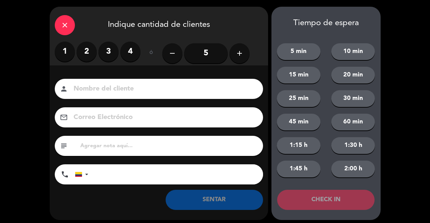
click at [68, 50] on label "1" at bounding box center [65, 52] width 20 height 20
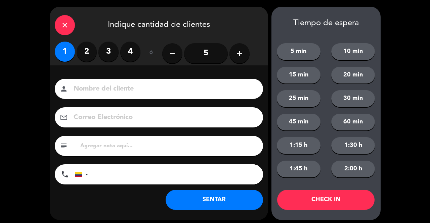
click at [96, 92] on input at bounding box center [163, 89] width 181 height 12
type input "SR EXT"
click at [205, 201] on button "SENTAR" at bounding box center [213, 200] width 97 height 20
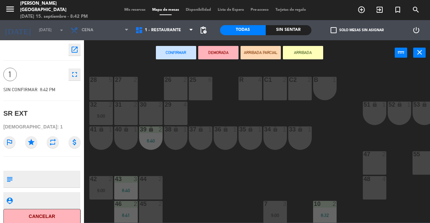
click at [365, 164] on div "47 2" at bounding box center [373, 162] width 23 height 23
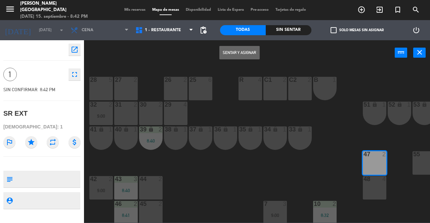
click at [365, 164] on div "47 2" at bounding box center [373, 162] width 23 height 23
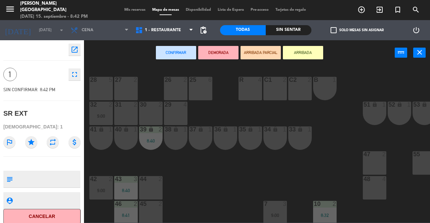
click at [365, 161] on div "47 2" at bounding box center [373, 162] width 23 height 23
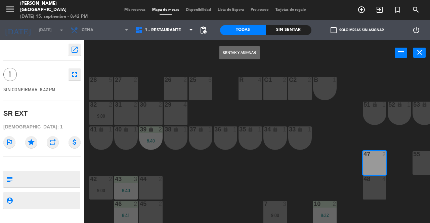
click at [234, 55] on button "Sentar y Asignar" at bounding box center [239, 52] width 40 height 13
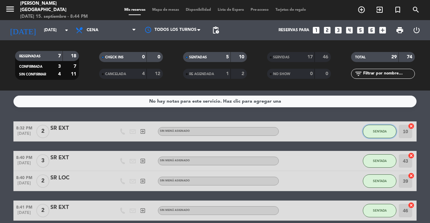
click at [380, 130] on span "SENTADA" at bounding box center [379, 132] width 14 height 4
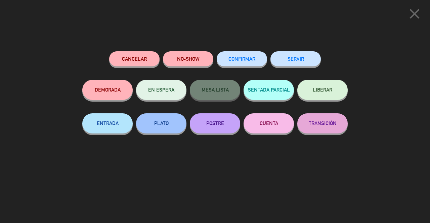
click at [297, 63] on button "SERVIR" at bounding box center [295, 58] width 50 height 15
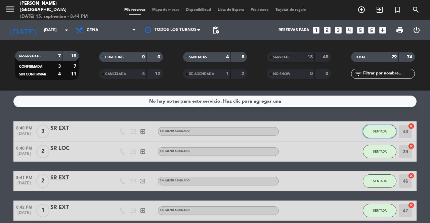
click at [381, 128] on button "SENTADA" at bounding box center [379, 131] width 34 height 13
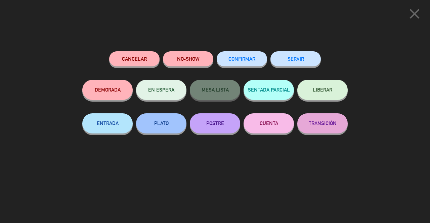
click at [303, 65] on button "SERVIR" at bounding box center [295, 58] width 50 height 15
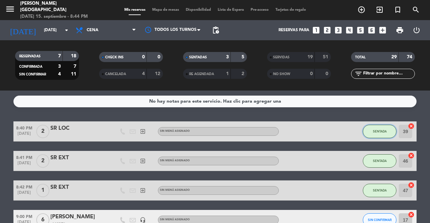
click at [377, 132] on span "SENTADA" at bounding box center [379, 132] width 14 height 4
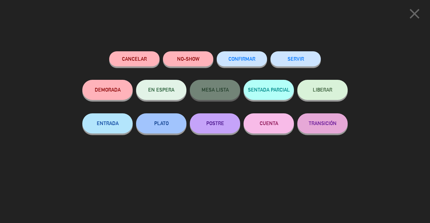
click at [307, 62] on button "SERVIR" at bounding box center [295, 58] width 50 height 15
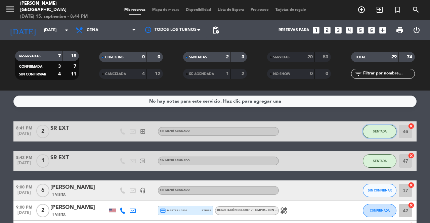
click at [373, 131] on span "SENTADA" at bounding box center [379, 132] width 14 height 4
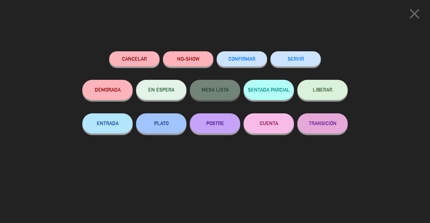
click at [302, 55] on button "SERVIR" at bounding box center [295, 58] width 50 height 15
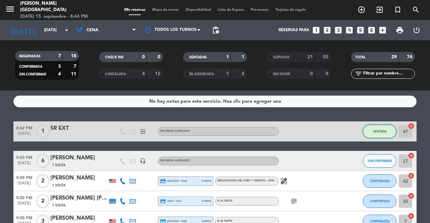
click at [380, 133] on span "SENTADA" at bounding box center [379, 132] width 14 height 4
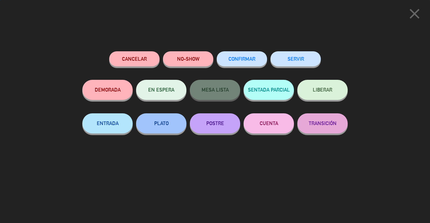
click at [294, 55] on button "SERVIR" at bounding box center [295, 58] width 50 height 15
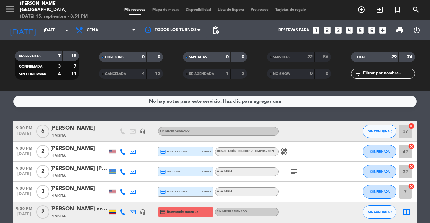
scroll to position [0, 0]
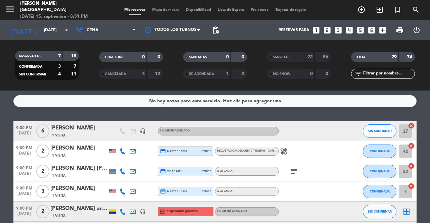
click at [296, 169] on icon "subject" at bounding box center [294, 171] width 8 height 8
click at [409, 166] on icon "cancel" at bounding box center [410, 166] width 7 height 7
click at [407, 170] on icon "border_all" at bounding box center [406, 171] width 8 height 8
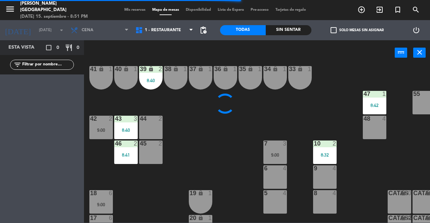
scroll to position [60, 0]
click at [317, 181] on div "9 4" at bounding box center [324, 176] width 23 height 23
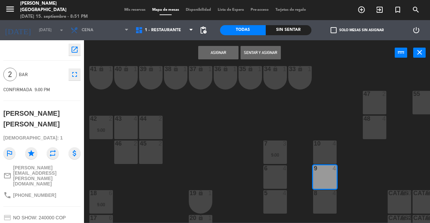
click at [221, 49] on button "Asignar" at bounding box center [218, 52] width 40 height 13
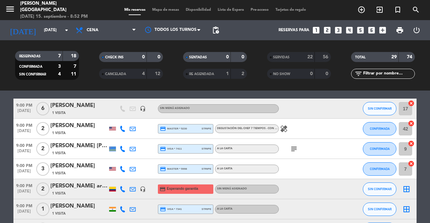
scroll to position [22, 0]
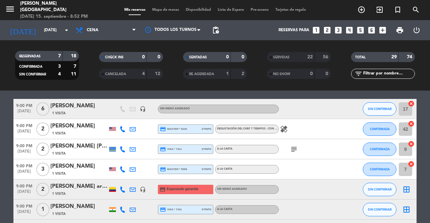
click at [413, 123] on icon "cancel" at bounding box center [410, 123] width 7 height 7
click at [405, 129] on icon "border_all" at bounding box center [406, 129] width 8 height 8
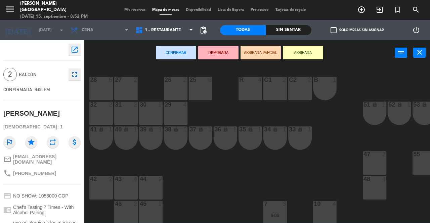
click at [174, 87] on div "26 2" at bounding box center [175, 88] width 23 height 23
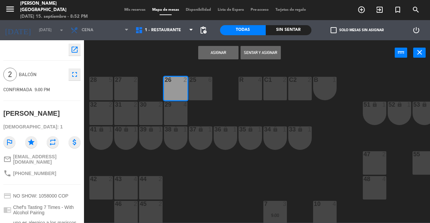
click at [219, 53] on button "Asignar" at bounding box center [218, 52] width 40 height 13
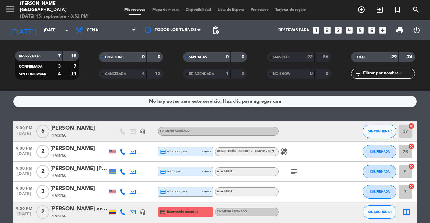
click at [408, 124] on icon "cancel" at bounding box center [410, 126] width 7 height 7
click at [410, 126] on icon "cancel" at bounding box center [410, 126] width 7 height 7
click at [405, 130] on icon "border_all" at bounding box center [406, 132] width 8 height 8
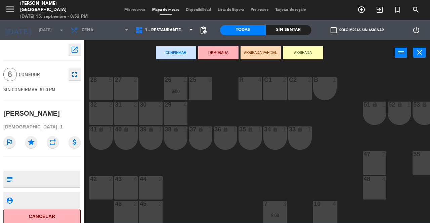
click at [128, 110] on div "31 2" at bounding box center [125, 113] width 23 height 23
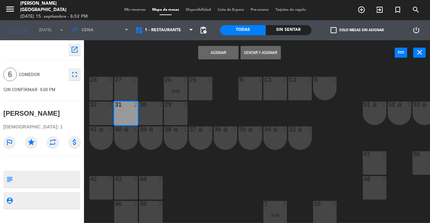
click at [108, 110] on div "32 2" at bounding box center [100, 113] width 23 height 23
click at [223, 49] on button "Asignar" at bounding box center [218, 52] width 40 height 13
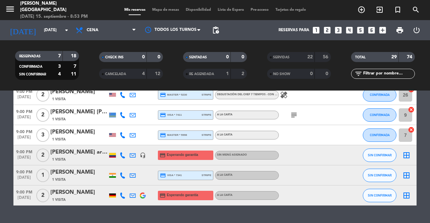
scroll to position [56, 0]
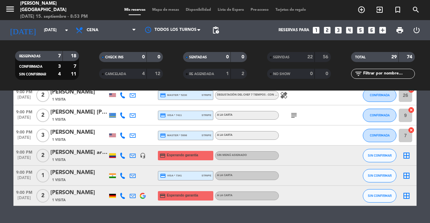
click at [405, 173] on icon "border_all" at bounding box center [406, 176] width 8 height 8
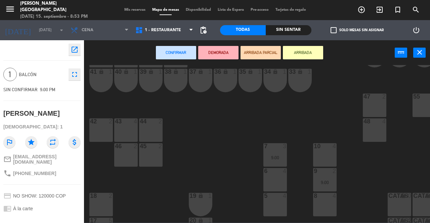
scroll to position [58, 61]
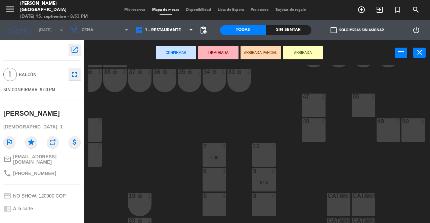
click at [380, 130] on div "49 2" at bounding box center [387, 129] width 23 height 23
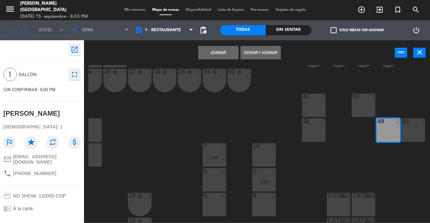
click at [214, 53] on button "Asignar" at bounding box center [218, 52] width 40 height 13
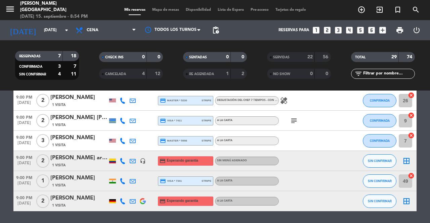
scroll to position [50, 0]
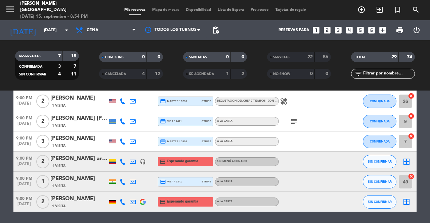
click at [404, 161] on icon "border_all" at bounding box center [406, 162] width 8 height 8
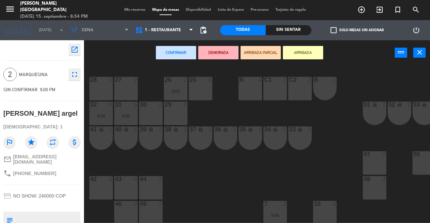
click at [131, 6] on div "menu [PERSON_NAME] [GEOGRAPHIC_DATA] [DATE] 15. septiembre - 8:54 PM Mis reserv…" at bounding box center [215, 10] width 430 height 20
click at [132, 11] on span "Mis reservas" at bounding box center [135, 10] width 28 height 4
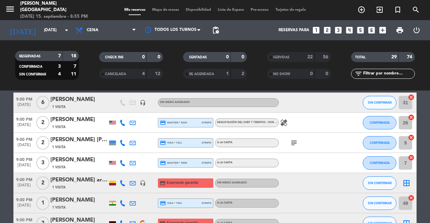
scroll to position [29, 0]
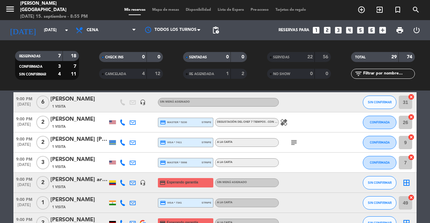
click at [412, 158] on icon "cancel" at bounding box center [410, 157] width 7 height 7
click at [407, 162] on icon "border_all" at bounding box center [406, 163] width 8 height 8
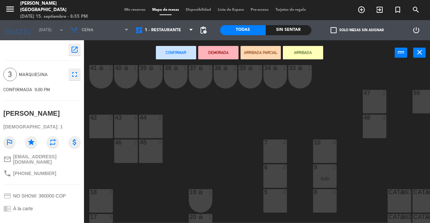
scroll to position [62, 0]
click at [266, 179] on div "6 4" at bounding box center [274, 174] width 23 height 23
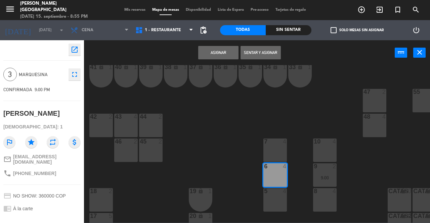
click at [206, 53] on button "Asignar" at bounding box center [218, 52] width 40 height 13
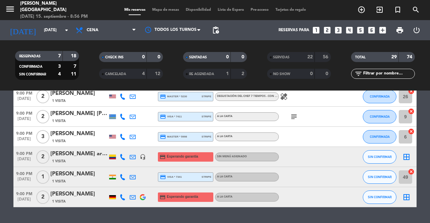
scroll to position [56, 0]
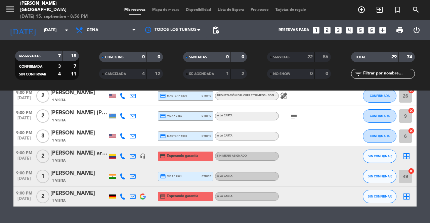
click at [406, 158] on icon "border_all" at bounding box center [406, 156] width 8 height 8
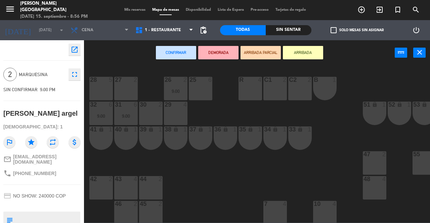
click at [375, 193] on div "48 4" at bounding box center [373, 187] width 23 height 23
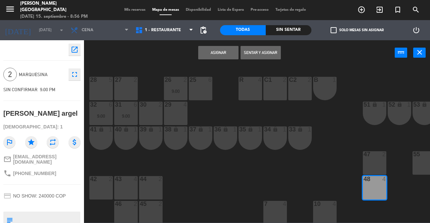
click at [221, 53] on button "Asignar" at bounding box center [218, 52] width 40 height 13
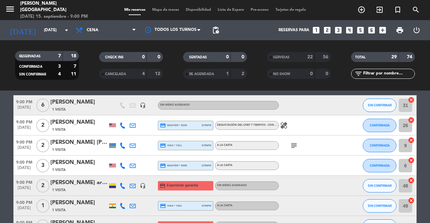
scroll to position [26, 0]
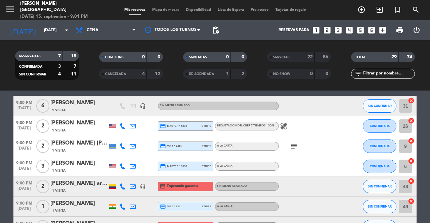
click at [410, 161] on icon "cancel" at bounding box center [410, 161] width 7 height 7
click at [411, 180] on icon "cancel" at bounding box center [410, 181] width 7 height 7
click at [406, 166] on icon "border_all" at bounding box center [406, 166] width 8 height 8
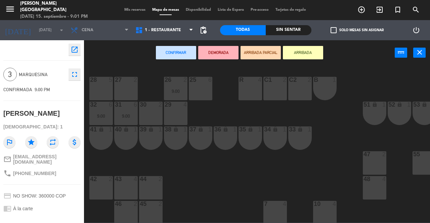
click at [379, 184] on div "48 4" at bounding box center [373, 187] width 23 height 23
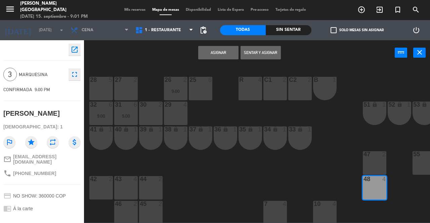
click at [218, 55] on button "Asignar" at bounding box center [218, 52] width 40 height 13
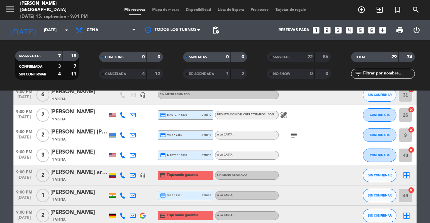
scroll to position [39, 0]
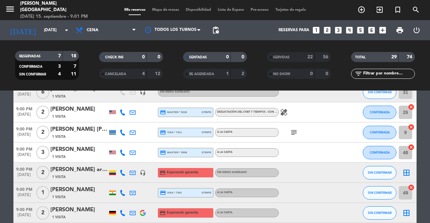
click at [408, 172] on icon "border_all" at bounding box center [406, 173] width 8 height 8
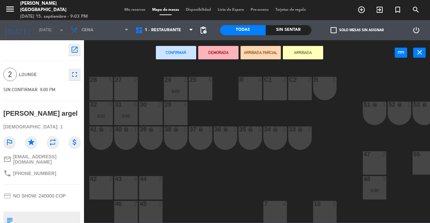
click at [129, 8] on span "Mis reservas" at bounding box center [135, 10] width 28 height 4
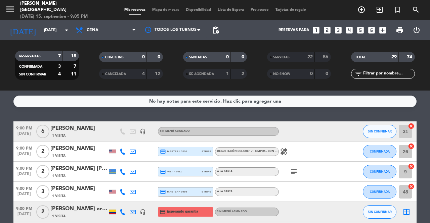
click at [410, 125] on icon "cancel" at bounding box center [410, 126] width 7 height 7
click at [406, 133] on icon "border_all" at bounding box center [406, 132] width 8 height 8
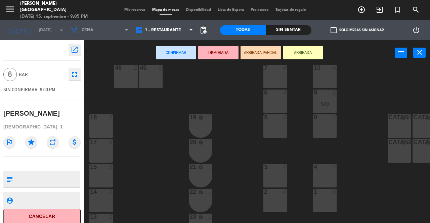
scroll to position [155, 0]
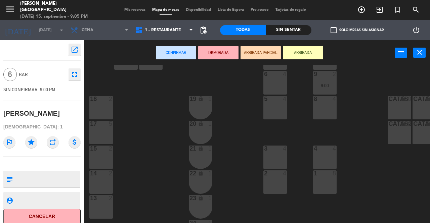
click at [96, 129] on div "17 5" at bounding box center [100, 132] width 23 height 23
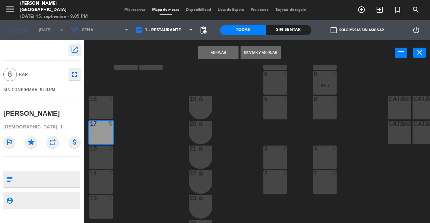
click at [109, 98] on div "2" at bounding box center [111, 99] width 4 height 6
click at [206, 49] on button "Asignar" at bounding box center [218, 52] width 40 height 13
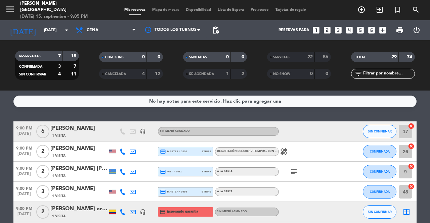
scroll to position [33, 0]
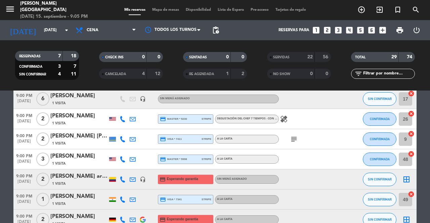
click at [411, 134] on icon "cancel" at bounding box center [410, 134] width 7 height 7
drag, startPoint x: 409, startPoint y: 138, endPoint x: 406, endPoint y: 140, distance: 4.2
click at [406, 140] on icon "border_all" at bounding box center [406, 139] width 8 height 8
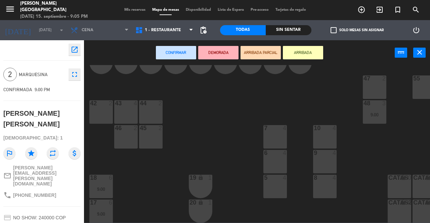
scroll to position [82, 0]
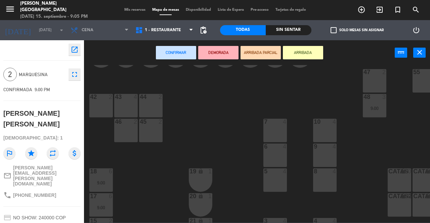
click at [272, 168] on div "25 6 26 2 9:00 27 2 28 5 R 4 C1 2 C2 2 B 1 29 4 30 2 31 2 32 2 51 lock 1 52 loc…" at bounding box center [258, 144] width 341 height 158
click at [272, 175] on div "5 4" at bounding box center [274, 179] width 23 height 23
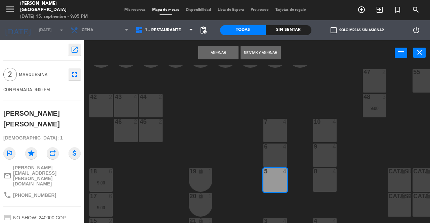
click at [222, 50] on button "Asignar" at bounding box center [218, 52] width 40 height 13
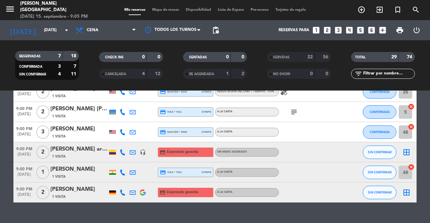
scroll to position [60, 0]
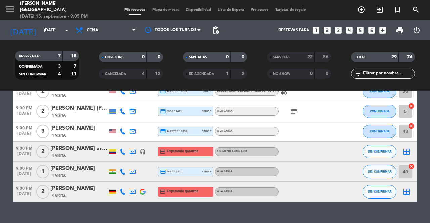
click at [404, 151] on icon "border_all" at bounding box center [406, 152] width 8 height 8
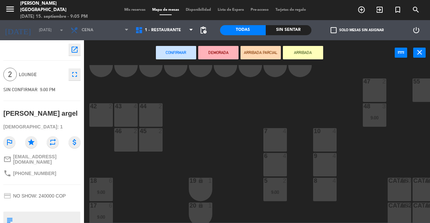
scroll to position [73, 0]
drag, startPoint x: 325, startPoint y: 164, endPoint x: 330, endPoint y: 163, distance: 4.9
click at [330, 163] on div "9 4" at bounding box center [324, 164] width 23 height 23
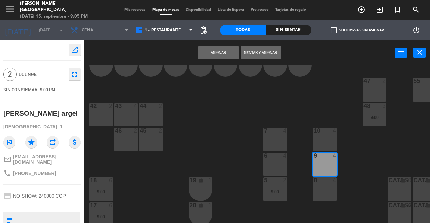
click at [220, 51] on button "Asignar" at bounding box center [218, 52] width 40 height 13
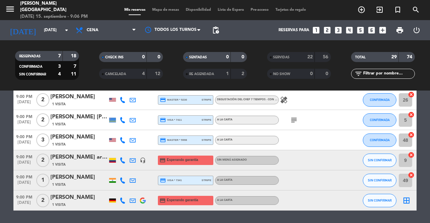
scroll to position [52, 0]
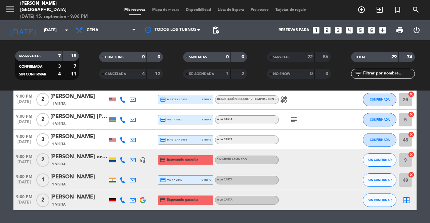
click at [406, 201] on icon "border_all" at bounding box center [406, 200] width 8 height 8
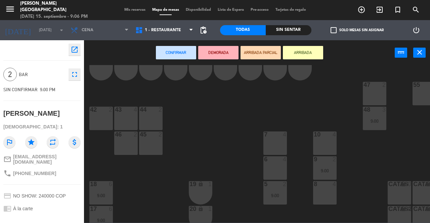
scroll to position [69, 0]
click at [274, 165] on div "6 4" at bounding box center [274, 168] width 23 height 23
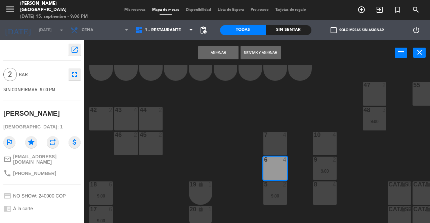
click at [222, 53] on button "Asignar" at bounding box center [218, 52] width 40 height 13
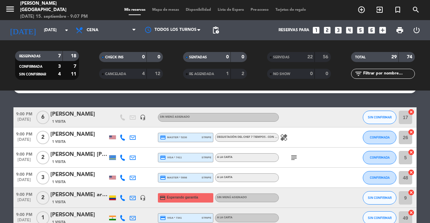
scroll to position [14, 0]
click at [297, 54] on div "SERVIDAS" at bounding box center [283, 57] width 31 height 8
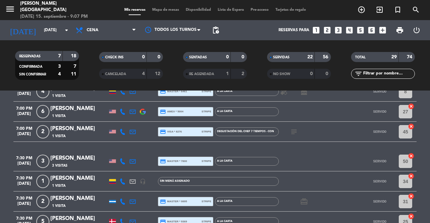
scroll to position [179, 0]
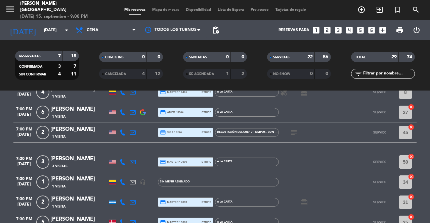
click at [132, 8] on span "Mis reservas" at bounding box center [135, 10] width 28 height 4
click at [296, 59] on div "SERVIDAS" at bounding box center [283, 57] width 31 height 8
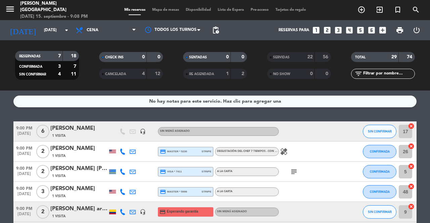
scroll to position [0, 0]
click at [383, 131] on span "SIN CONFIRMAR" at bounding box center [379, 132] width 24 height 4
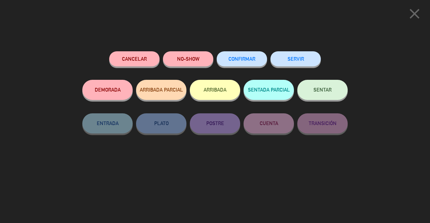
click at [323, 92] on span "SENTAR" at bounding box center [322, 90] width 18 height 6
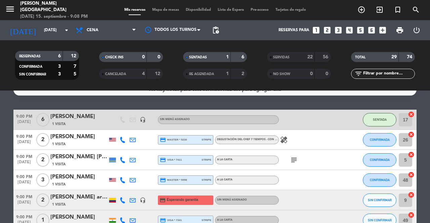
scroll to position [12, 0]
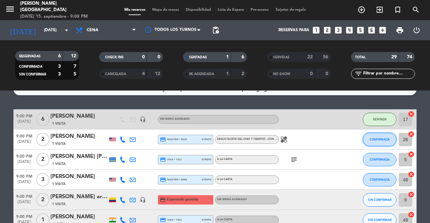
click at [368, 142] on button "CONFIRMADA" at bounding box center [379, 139] width 34 height 13
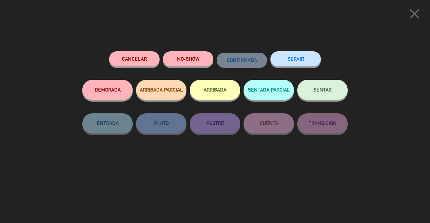
click at [322, 86] on button "SENTAR" at bounding box center [322, 90] width 50 height 20
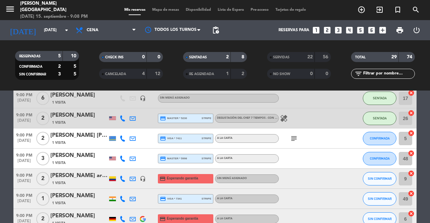
scroll to position [34, 0]
click at [382, 138] on span "CONFIRMADA" at bounding box center [379, 138] width 20 height 4
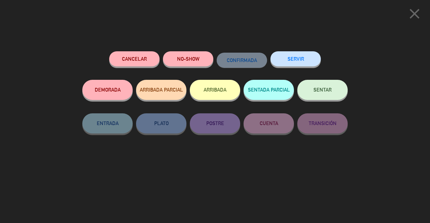
click at [331, 93] on button "SENTAR" at bounding box center [322, 90] width 50 height 20
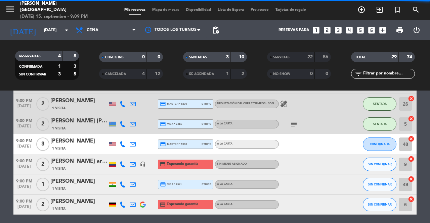
scroll to position [48, 0]
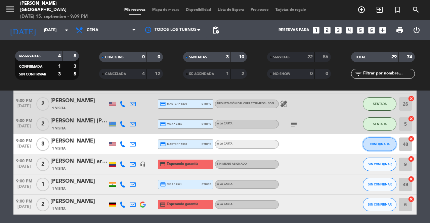
click at [379, 146] on button "CONFIRMADA" at bounding box center [379, 144] width 34 height 13
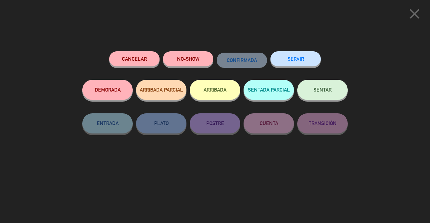
click at [324, 96] on button "SENTAR" at bounding box center [322, 90] width 50 height 20
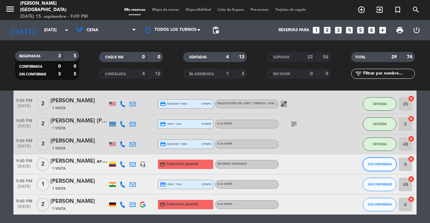
click at [381, 163] on span "SIN CONFIRMAR" at bounding box center [379, 164] width 24 height 4
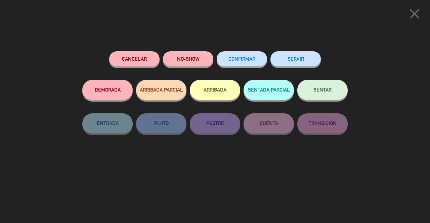
click at [327, 94] on button "SENTAR" at bounding box center [322, 90] width 50 height 20
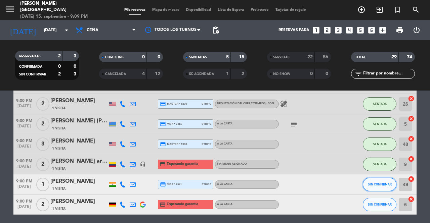
click at [387, 184] on span "SIN CONFIRMAR" at bounding box center [379, 185] width 24 height 4
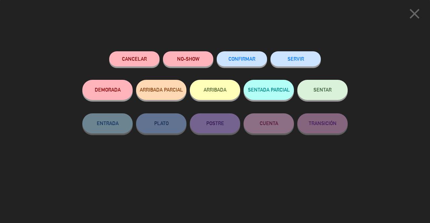
click at [332, 89] on button "SENTAR" at bounding box center [322, 90] width 50 height 20
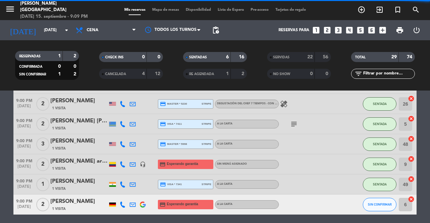
scroll to position [63, 0]
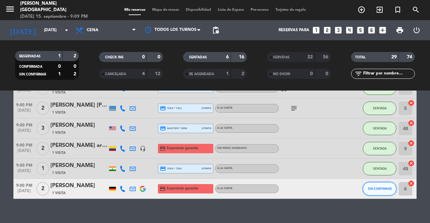
click at [376, 190] on button "SIN CONFIRMAR" at bounding box center [379, 188] width 34 height 13
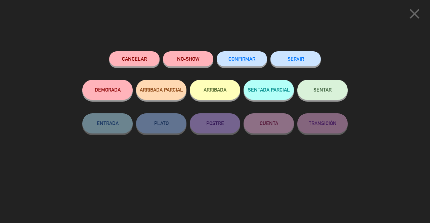
click at [334, 92] on button "SENTAR" at bounding box center [322, 90] width 50 height 20
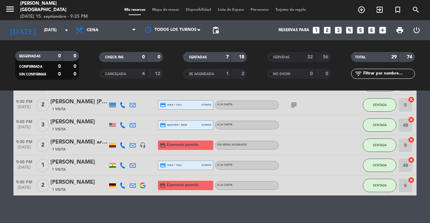
scroll to position [66, 0]
click at [304, 126] on div at bounding box center [309, 125] width 60 height 20
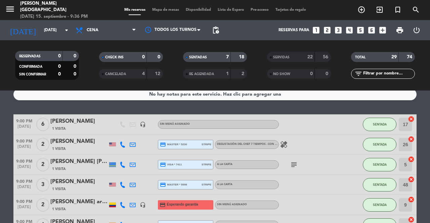
scroll to position [5, 0]
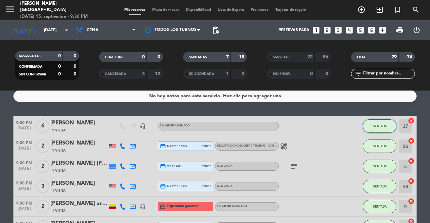
click at [375, 123] on button "SENTADA" at bounding box center [379, 125] width 34 height 13
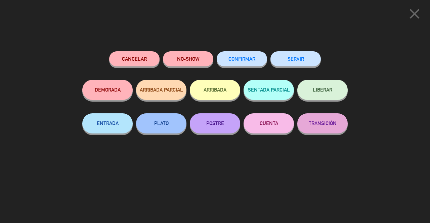
click at [292, 60] on button "SERVIR" at bounding box center [295, 58] width 50 height 15
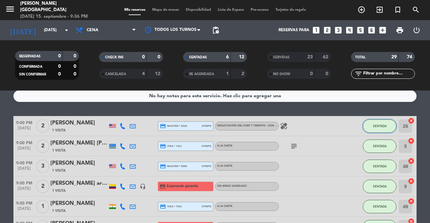
click at [376, 126] on span "SENTADA" at bounding box center [379, 126] width 14 height 4
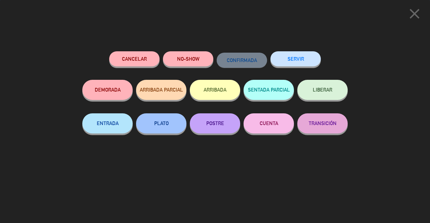
click at [301, 60] on button "SERVIR" at bounding box center [295, 58] width 50 height 15
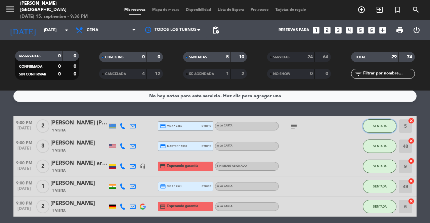
click at [383, 127] on span "SENTADA" at bounding box center [379, 126] width 14 height 4
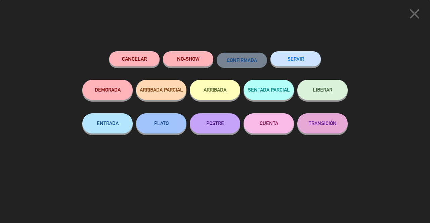
click at [300, 60] on button "SERVIR" at bounding box center [295, 58] width 50 height 15
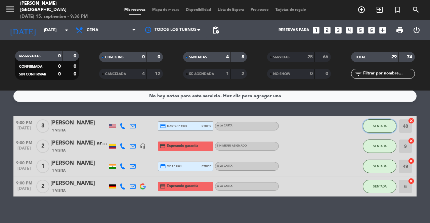
click at [383, 124] on span "SENTADA" at bounding box center [379, 126] width 14 height 4
click at [383, 124] on div "close Cancelar NO-SHOW CONFIRMADA SERVIR DEMORADA ARRIBADA PARCIAL ARRIBADA SEN…" at bounding box center [215, 111] width 430 height 223
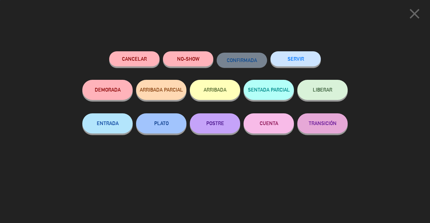
click at [311, 61] on button "SERVIR" at bounding box center [295, 58] width 50 height 15
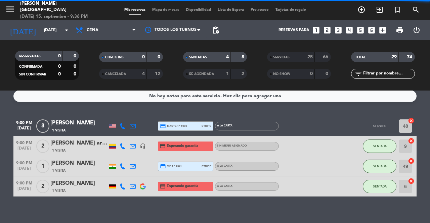
scroll to position [0, 0]
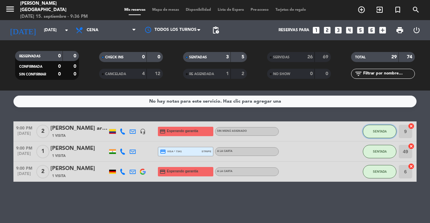
click at [378, 131] on span "SENTADA" at bounding box center [379, 132] width 14 height 4
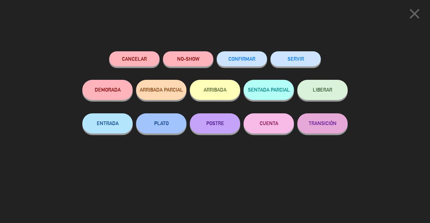
click at [308, 57] on button "SERVIR" at bounding box center [295, 58] width 50 height 15
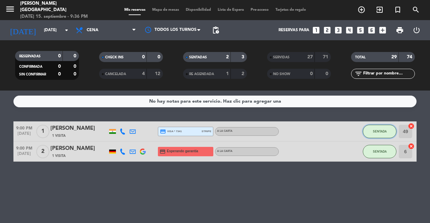
click at [381, 132] on span "SENTADA" at bounding box center [379, 132] width 14 height 4
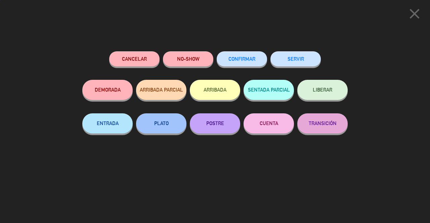
click at [305, 60] on button "SERVIR" at bounding box center [295, 58] width 50 height 15
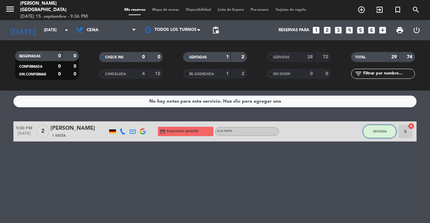
click at [376, 131] on span "SENTADA" at bounding box center [379, 132] width 14 height 4
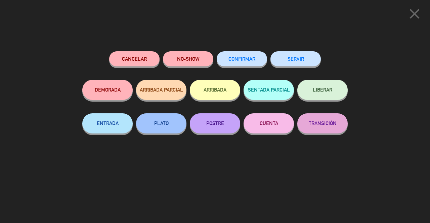
click at [286, 56] on button "SERVIR" at bounding box center [295, 58] width 50 height 15
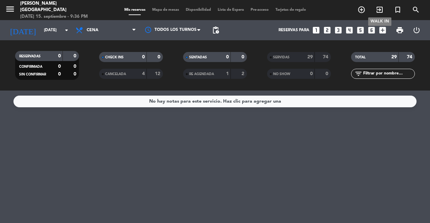
click at [379, 9] on icon "exit_to_app" at bounding box center [379, 10] width 8 height 8
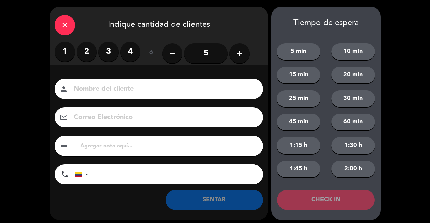
click at [87, 50] on label "2" at bounding box center [87, 52] width 20 height 20
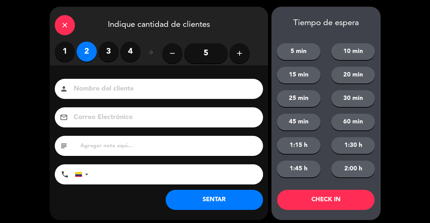
click at [97, 90] on input at bounding box center [163, 89] width 181 height 12
type input "2 EXT"
click at [205, 199] on button "SENTAR" at bounding box center [213, 200] width 97 height 20
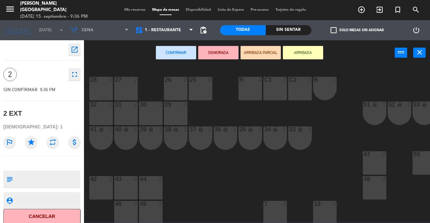
click at [98, 113] on div "32 2" at bounding box center [100, 113] width 23 height 23
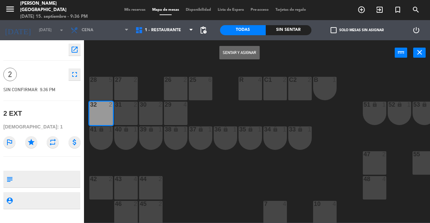
click at [248, 51] on button "Sentar y Asignar" at bounding box center [239, 52] width 40 height 13
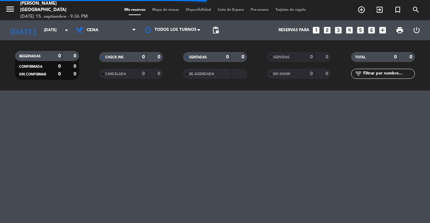
click at [248, 51] on div "SENTADAS 0 0 RE AGENDADA" at bounding box center [215, 65] width 84 height 37
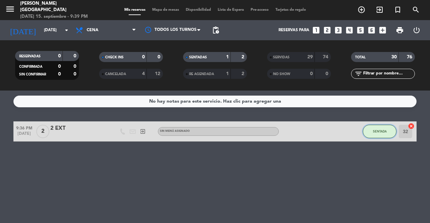
click at [378, 131] on span "SENTADA" at bounding box center [379, 132] width 14 height 4
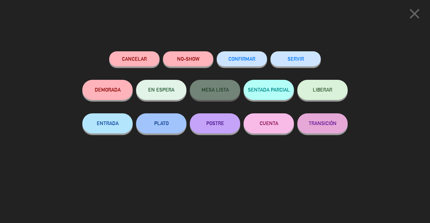
click at [302, 57] on button "SERVIR" at bounding box center [295, 58] width 50 height 15
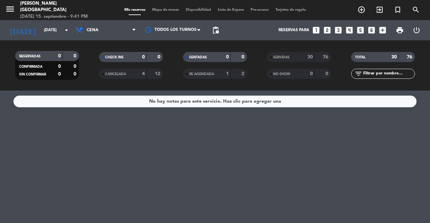
click at [293, 56] on div "SERVIDAS" at bounding box center [283, 57] width 31 height 8
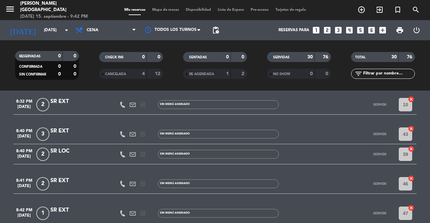
scroll to position [352, 0]
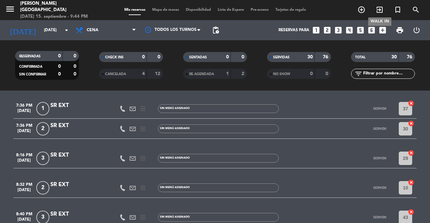
click at [381, 9] on icon "exit_to_app" at bounding box center [379, 10] width 8 height 8
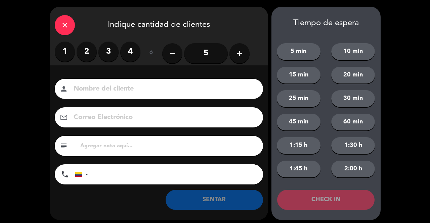
click at [83, 46] on label "2" at bounding box center [87, 52] width 20 height 20
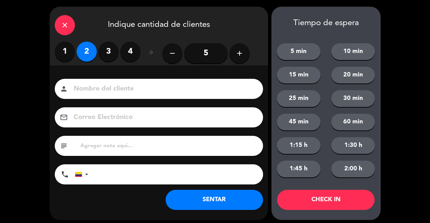
click at [104, 98] on div "person" at bounding box center [159, 89] width 208 height 20
click at [99, 94] on input at bounding box center [163, 89] width 181 height 12
type input "SR EXT"
click at [201, 202] on button "SENTAR" at bounding box center [213, 200] width 97 height 20
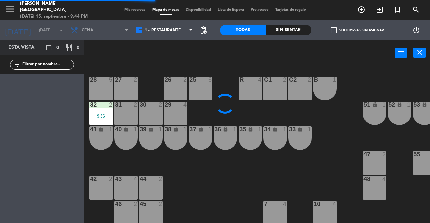
click at [119, 140] on div "40 lock 1" at bounding box center [125, 138] width 23 height 23
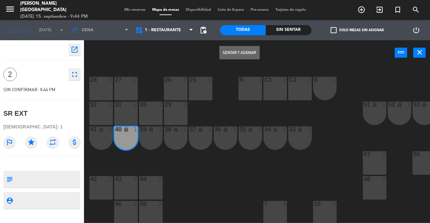
click at [234, 49] on button "Sentar y Asignar" at bounding box center [239, 52] width 40 height 13
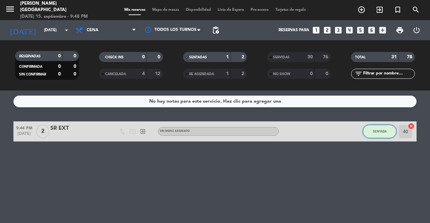
click at [379, 131] on span "SENTADA" at bounding box center [379, 132] width 14 height 4
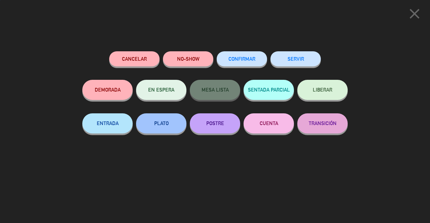
click at [301, 62] on button "SERVIR" at bounding box center [295, 58] width 50 height 15
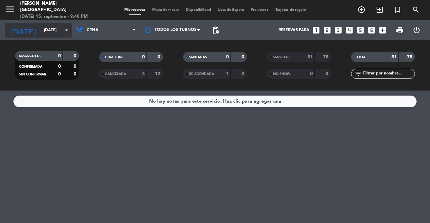
click at [65, 29] on icon "arrow_drop_down" at bounding box center [66, 30] width 8 height 8
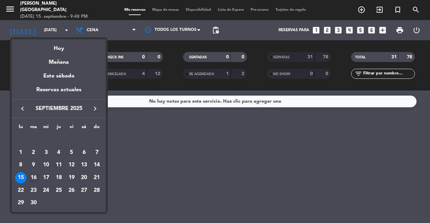
click at [34, 178] on div "16" at bounding box center [33, 177] width 11 height 11
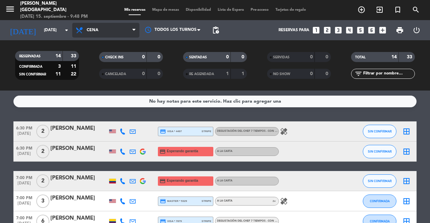
click at [130, 31] on span "Cena" at bounding box center [105, 30] width 67 height 15
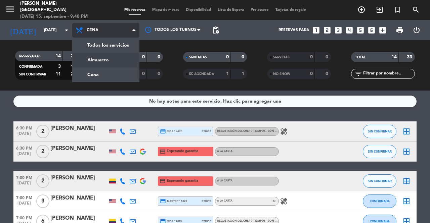
click at [104, 60] on div "menu [PERSON_NAME] [GEOGRAPHIC_DATA] [DATE] 15. septiembre - 9:48 PM Mis reserv…" at bounding box center [215, 45] width 430 height 91
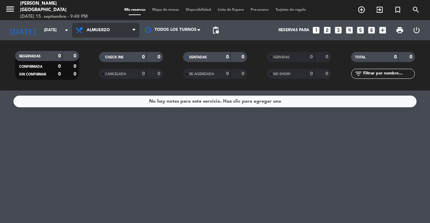
click at [136, 30] on span at bounding box center [135, 30] width 7 height 6
click at [103, 75] on div "menu [PERSON_NAME] [GEOGRAPHIC_DATA] [DATE] 15. septiembre - 9:49 PM Mis reserv…" at bounding box center [215, 45] width 430 height 91
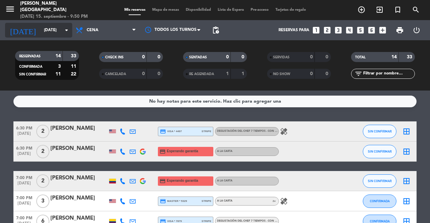
click at [64, 25] on input "[DATE]" at bounding box center [67, 29] width 53 height 11
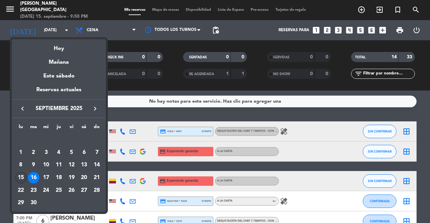
click at [21, 174] on div "15" at bounding box center [20, 177] width 11 height 11
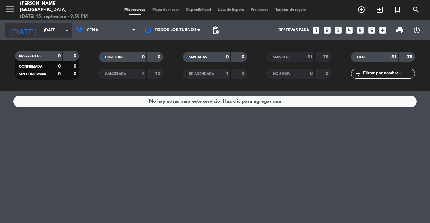
click at [42, 27] on input "[DATE]" at bounding box center [67, 29] width 53 height 11
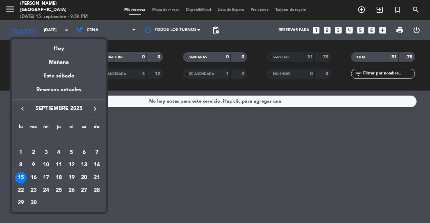
click at [36, 179] on div "16" at bounding box center [33, 177] width 11 height 11
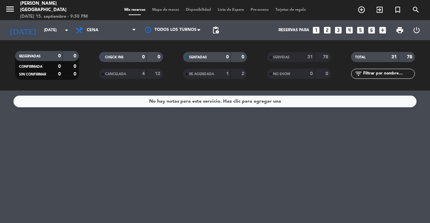
type input "[DATE]"
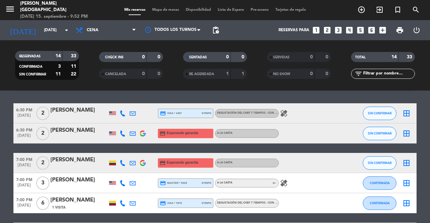
scroll to position [21, 0]
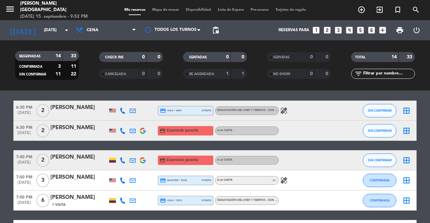
click at [283, 179] on icon "healing" at bounding box center [284, 181] width 8 height 8
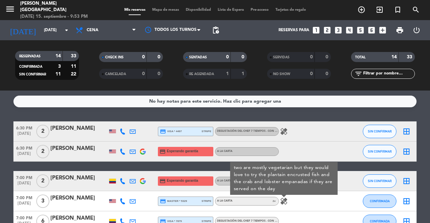
scroll to position [0, 0]
click at [283, 130] on icon "healing" at bounding box center [284, 132] width 8 height 8
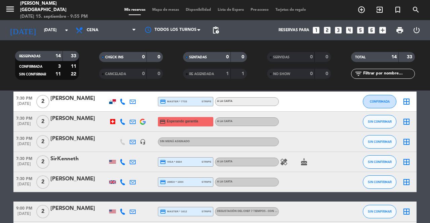
scroll to position [150, 0]
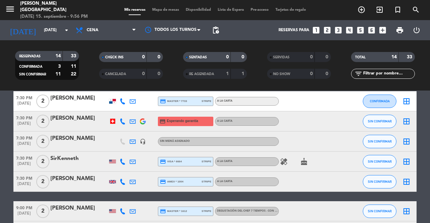
click at [144, 142] on icon "headset_mic" at bounding box center [143, 142] width 6 height 6
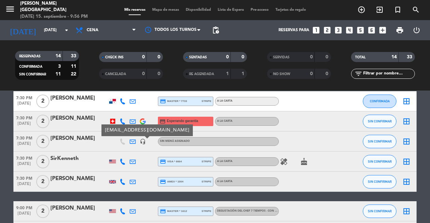
click at [144, 142] on icon "headset_mic" at bounding box center [143, 142] width 6 height 6
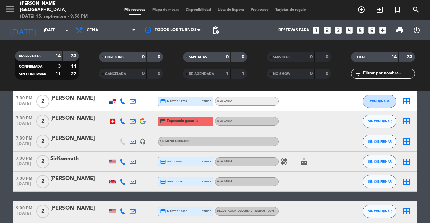
click at [285, 163] on icon "healing" at bounding box center [284, 162] width 8 height 8
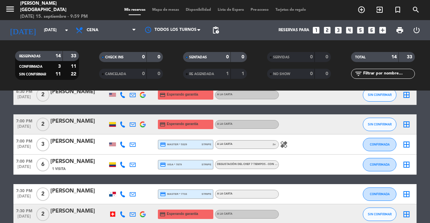
scroll to position [0, 0]
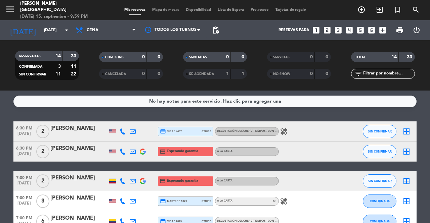
click at [159, 8] on span "Mapa de mesas" at bounding box center [166, 10] width 34 height 4
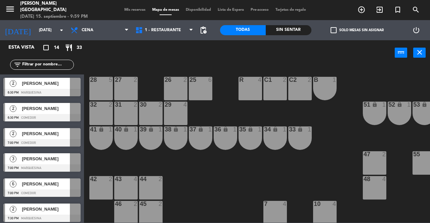
click at [74, 86] on div at bounding box center [75, 83] width 11 height 11
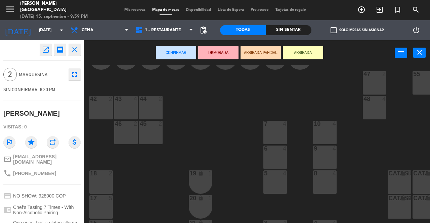
scroll to position [81, 0]
click at [327, 148] on div at bounding box center [324, 148] width 11 height 6
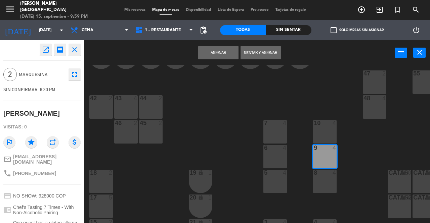
click at [212, 55] on button "Asignar" at bounding box center [218, 52] width 40 height 13
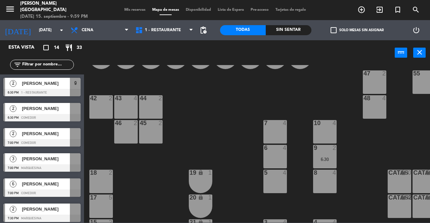
click at [64, 113] on div "[PERSON_NAME]" at bounding box center [45, 108] width 49 height 11
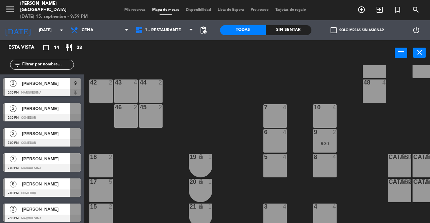
scroll to position [91, 0]
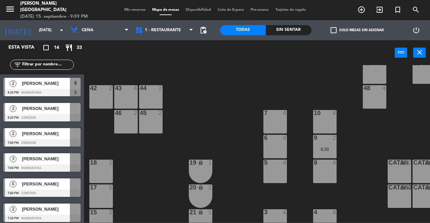
click at [98, 97] on div "42 2" at bounding box center [100, 96] width 23 height 23
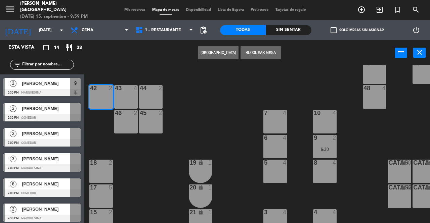
click at [213, 52] on button "[GEOGRAPHIC_DATA]" at bounding box center [218, 52] width 40 height 13
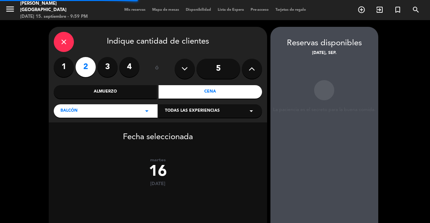
click at [62, 42] on icon "close" at bounding box center [64, 42] width 8 height 8
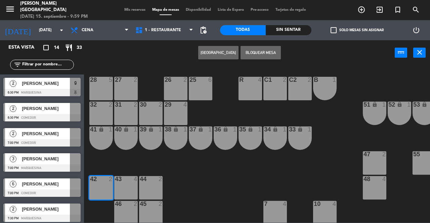
click at [70, 113] on div at bounding box center [75, 108] width 11 height 11
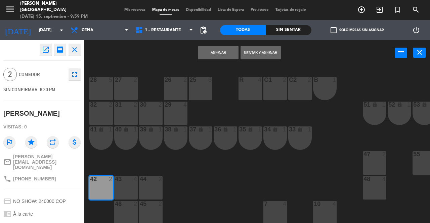
click at [211, 55] on button "Asignar" at bounding box center [218, 52] width 40 height 13
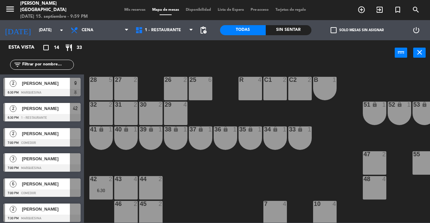
click at [71, 141] on div at bounding box center [41, 142] width 77 height 7
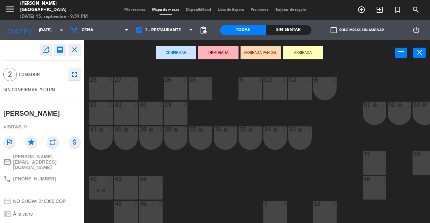
click at [128, 114] on div "31 2" at bounding box center [125, 113] width 23 height 23
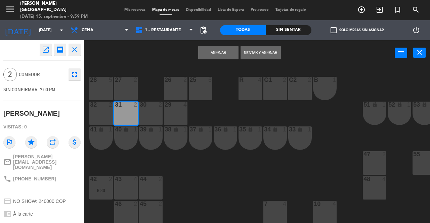
click at [209, 53] on button "Asignar" at bounding box center [218, 52] width 40 height 13
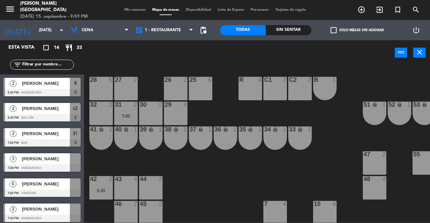
click at [77, 166] on div at bounding box center [41, 167] width 77 height 7
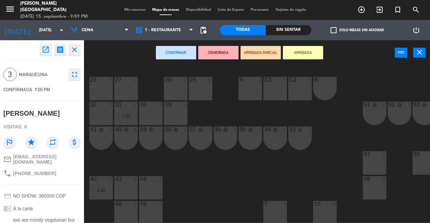
click at [177, 113] on div "29 4" at bounding box center [175, 113] width 23 height 23
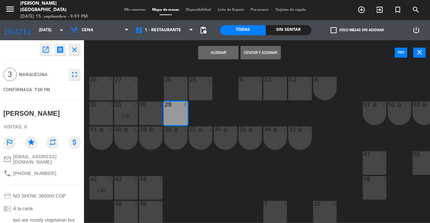
click at [215, 58] on button "Asignar" at bounding box center [218, 52] width 40 height 13
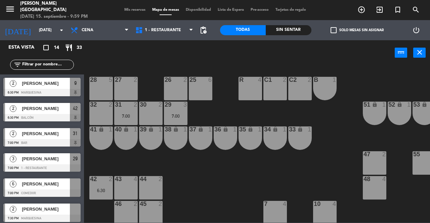
click at [221, 54] on div "power_input close" at bounding box center [239, 53] width 310 height 26
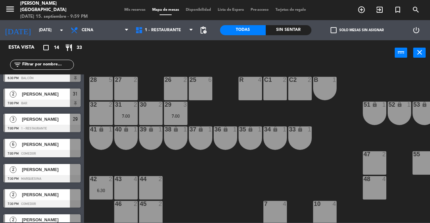
scroll to position [41, 0]
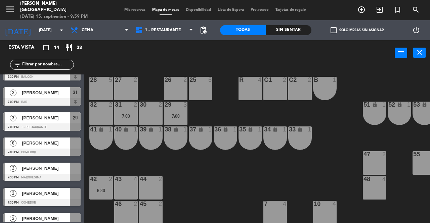
click at [72, 148] on div at bounding box center [75, 143] width 11 height 11
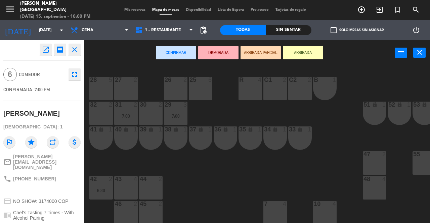
click at [101, 91] on div "28 5" at bounding box center [100, 88] width 23 height 23
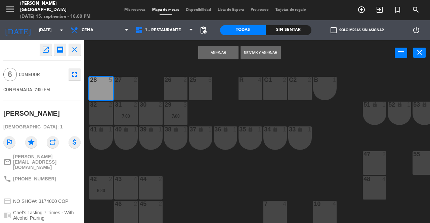
click at [122, 86] on div "27 2" at bounding box center [125, 88] width 23 height 23
click at [211, 49] on button "Asignar" at bounding box center [218, 52] width 40 height 13
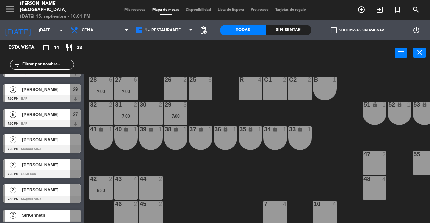
scroll to position [74, 0]
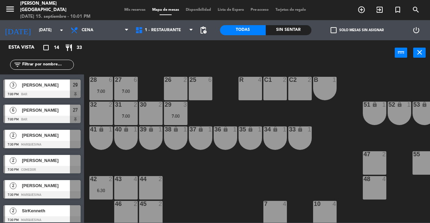
click at [74, 136] on div at bounding box center [75, 135] width 11 height 11
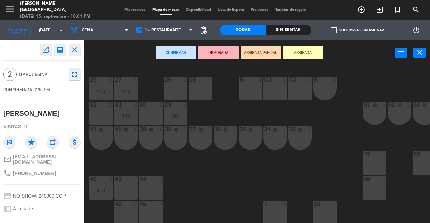
click at [153, 112] on div "30 2" at bounding box center [150, 113] width 23 height 23
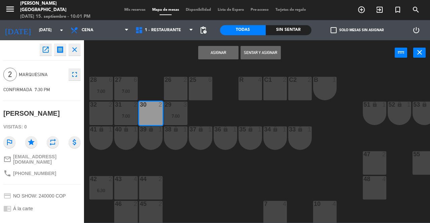
click at [222, 52] on button "Asignar" at bounding box center [218, 52] width 40 height 13
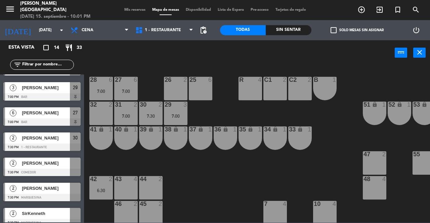
scroll to position [78, 0]
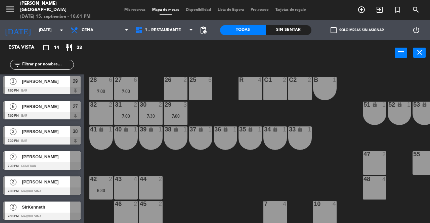
click at [72, 160] on div at bounding box center [75, 156] width 11 height 11
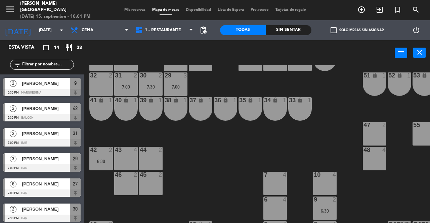
scroll to position [49, 0]
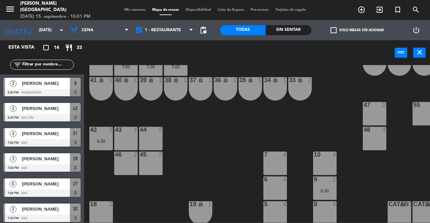
click at [278, 186] on div "6 4" at bounding box center [274, 188] width 23 height 23
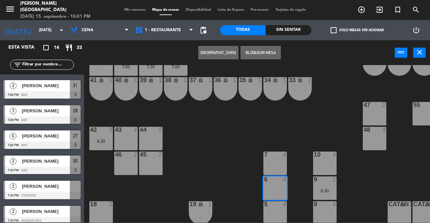
scroll to position [53, 0]
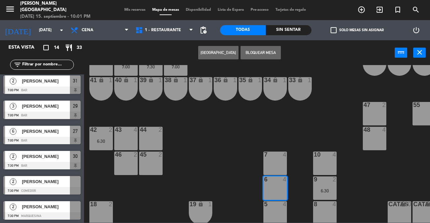
click at [58, 184] on span "[PERSON_NAME]" at bounding box center [46, 181] width 48 height 7
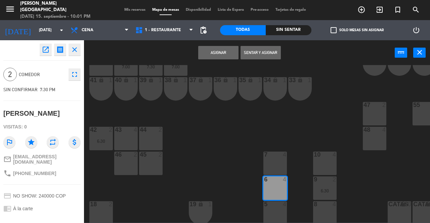
click at [219, 50] on button "Asignar" at bounding box center [218, 52] width 40 height 13
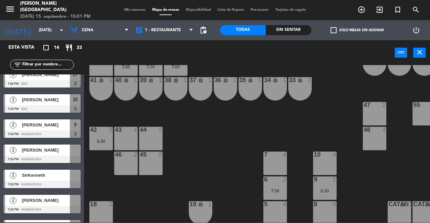
scroll to position [109, 0]
click at [66, 153] on span "[PERSON_NAME]" at bounding box center [46, 150] width 48 height 7
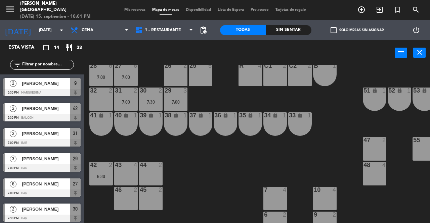
scroll to position [13, 0]
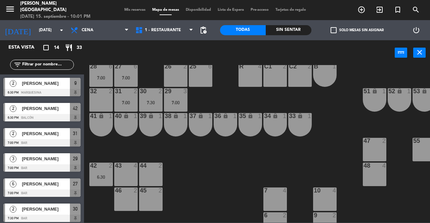
click at [106, 98] on div "32 2" at bounding box center [100, 99] width 23 height 23
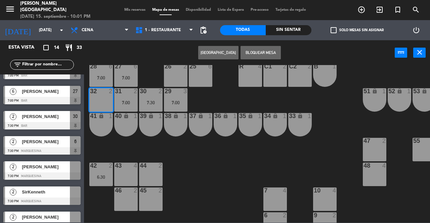
scroll to position [107, 0]
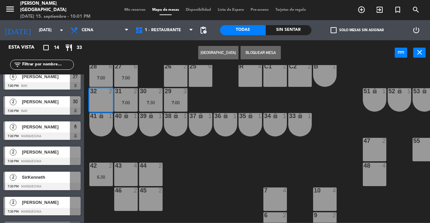
click at [69, 157] on div "[PERSON_NAME]" at bounding box center [45, 152] width 49 height 11
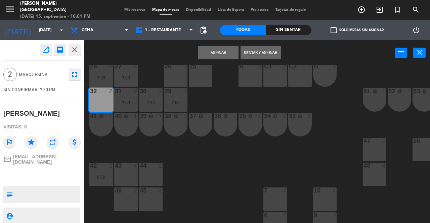
click at [220, 58] on button "Asignar" at bounding box center [218, 52] width 40 height 13
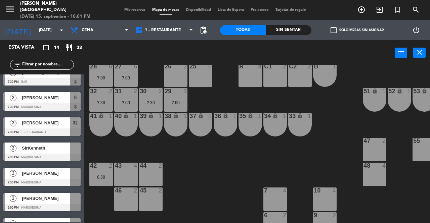
scroll to position [137, 0]
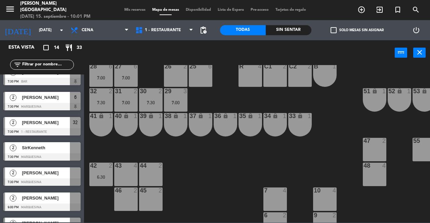
click at [68, 154] on div at bounding box center [41, 156] width 77 height 7
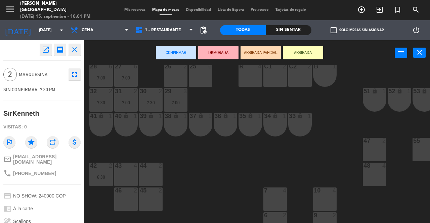
click at [143, 198] on div "45 2" at bounding box center [150, 199] width 23 height 23
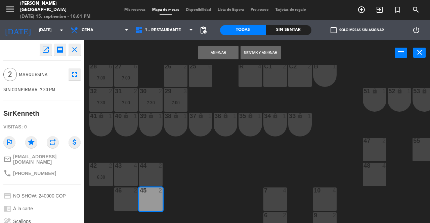
click at [217, 55] on button "Asignar" at bounding box center [218, 52] width 40 height 13
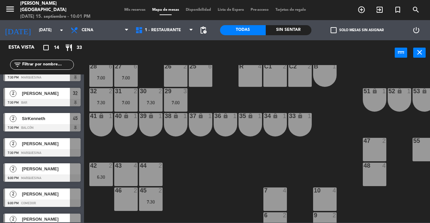
scroll to position [167, 0]
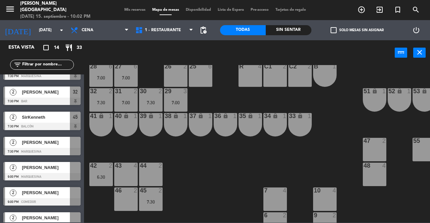
click at [64, 143] on span "[PERSON_NAME]" at bounding box center [46, 142] width 48 height 7
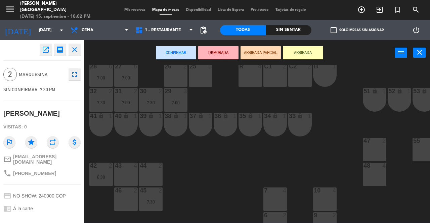
click at [322, 198] on div "10 4" at bounding box center [324, 199] width 23 height 23
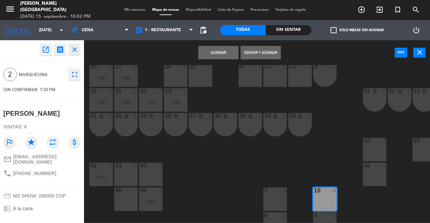
click at [210, 49] on button "Asignar" at bounding box center [218, 52] width 40 height 13
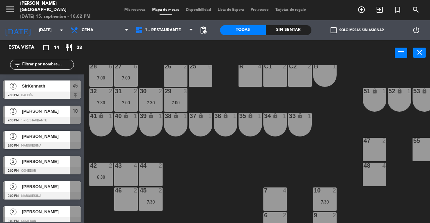
scroll to position [204, 0]
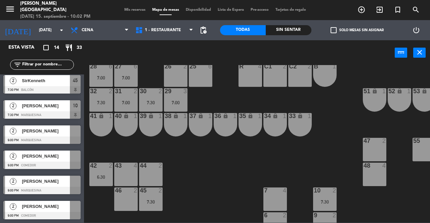
click at [74, 129] on div at bounding box center [75, 130] width 11 height 11
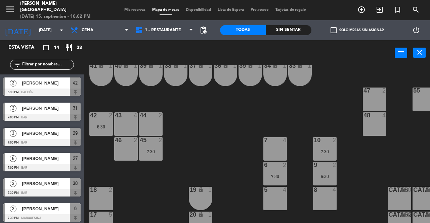
scroll to position [66, 0]
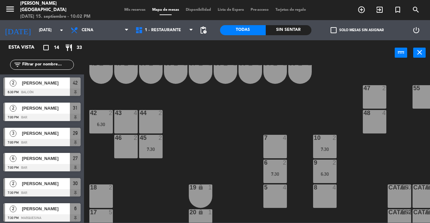
click at [323, 195] on div "8 4" at bounding box center [324, 196] width 23 height 23
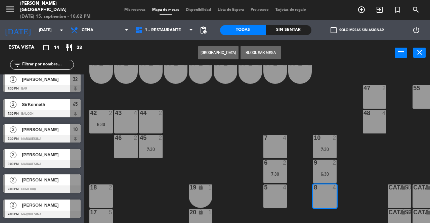
scroll to position [181, 0]
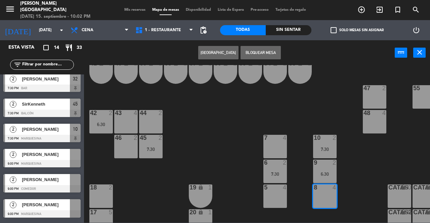
click at [72, 161] on div at bounding box center [41, 163] width 77 height 7
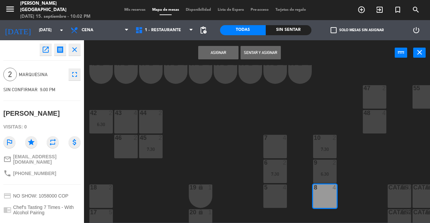
click at [222, 54] on button "Asignar" at bounding box center [218, 52] width 40 height 13
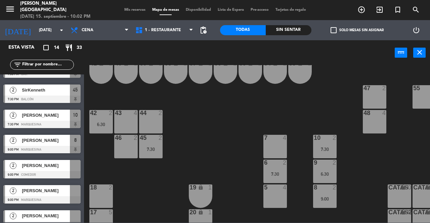
scroll to position [204, 0]
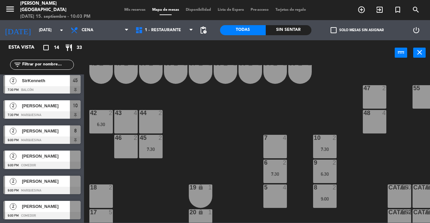
click at [76, 159] on div at bounding box center [75, 156] width 11 height 11
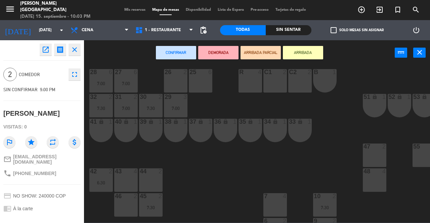
scroll to position [0, 0]
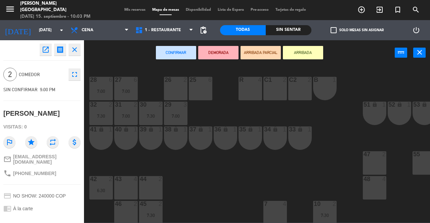
click at [167, 91] on div "26 2" at bounding box center [175, 88] width 23 height 23
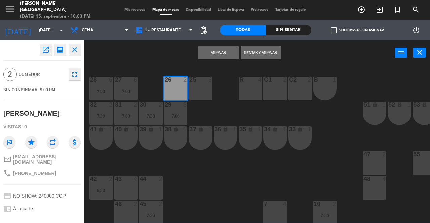
click at [230, 46] on button "Asignar" at bounding box center [218, 52] width 40 height 13
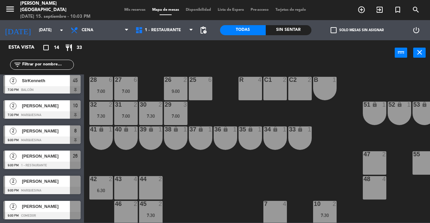
scroll to position [204, 0]
click at [81, 185] on div "2 [PERSON_NAME] 9:00 PM Marquesina" at bounding box center [42, 184] width 84 height 25
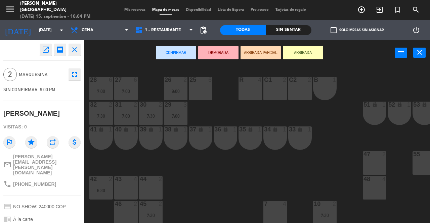
click at [122, 205] on div at bounding box center [125, 204] width 11 height 6
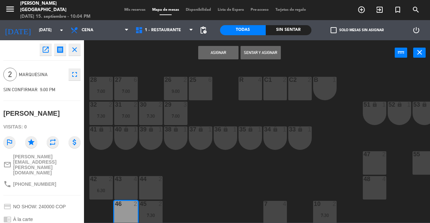
click at [220, 50] on button "Asignar" at bounding box center [218, 52] width 40 height 13
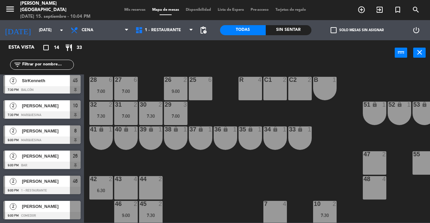
scroll to position [203, 0]
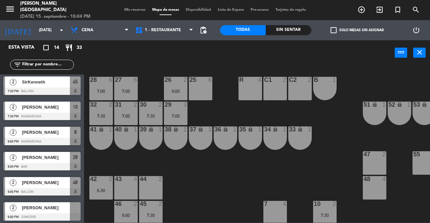
click at [78, 205] on div at bounding box center [75, 207] width 11 height 11
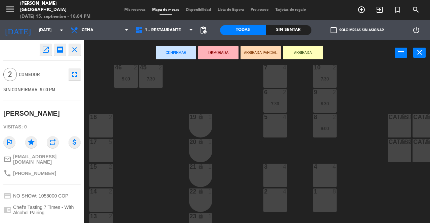
scroll to position [136, 0]
click at [276, 123] on div "5 4" at bounding box center [274, 125] width 23 height 23
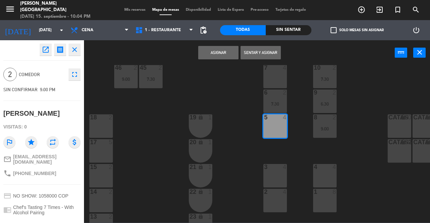
click at [215, 54] on button "Asignar" at bounding box center [218, 52] width 40 height 13
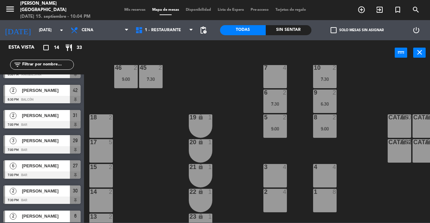
scroll to position [17, 0]
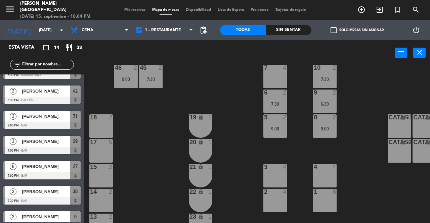
click at [122, 12] on span "Mis reservas" at bounding box center [135, 10] width 28 height 4
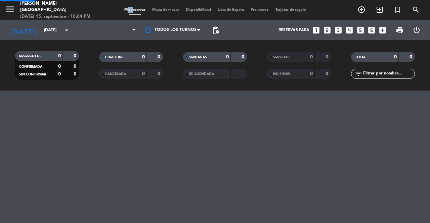
click at [122, 12] on span "Mis reservas" at bounding box center [135, 10] width 28 height 4
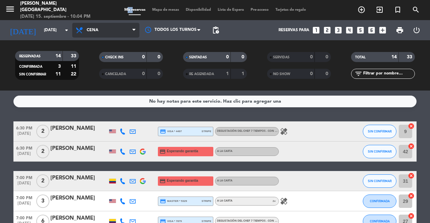
click at [101, 27] on span "Cena" at bounding box center [105, 30] width 67 height 15
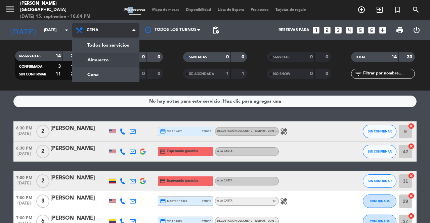
click at [108, 55] on div "menu [PERSON_NAME] [GEOGRAPHIC_DATA] [DATE] 15. septiembre - 10:04 PM Mis reser…" at bounding box center [215, 45] width 430 height 91
